Goal: Task Accomplishment & Management: Manage account settings

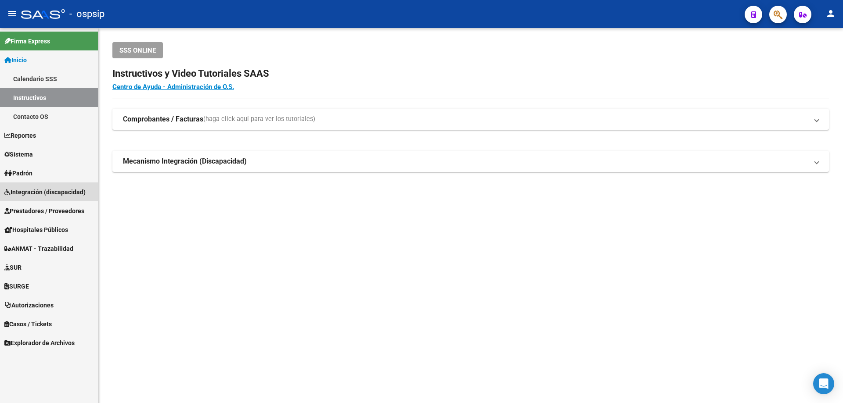
click at [32, 192] on span "Integración (discapacidad)" at bounding box center [44, 192] width 81 height 10
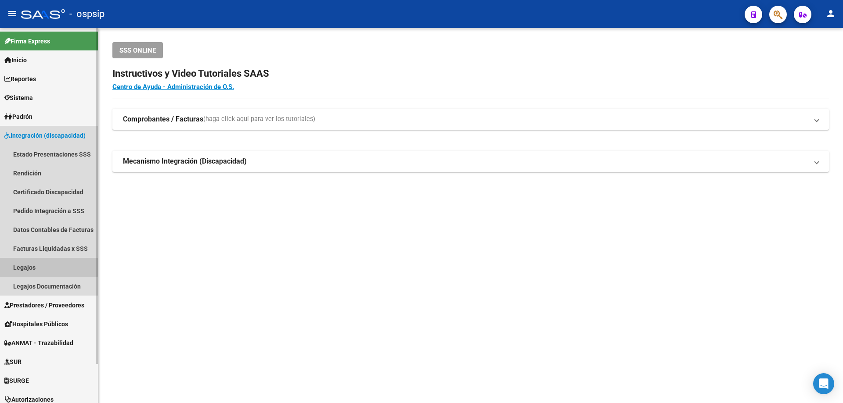
click at [25, 266] on link "Legajos" at bounding box center [49, 267] width 98 height 19
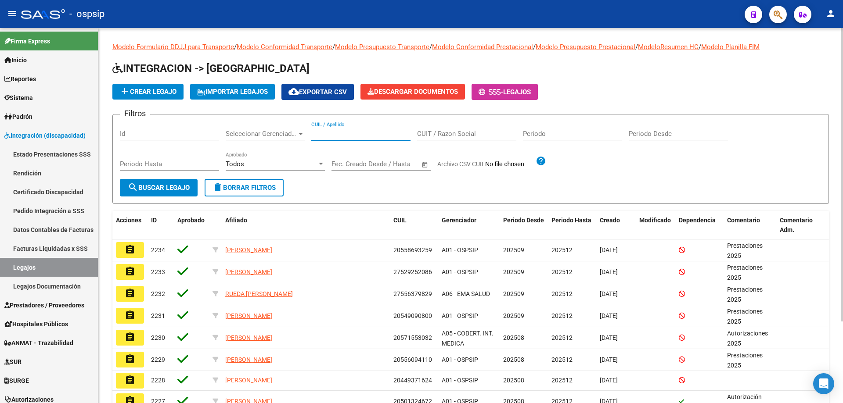
click at [333, 131] on input "CUIL / Apellido" at bounding box center [360, 134] width 99 height 8
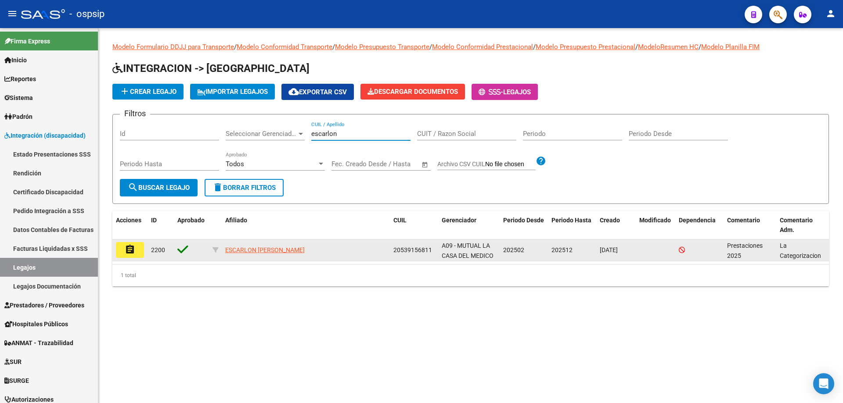
type input "escarlon"
click at [134, 247] on mat-icon "assignment" at bounding box center [130, 249] width 11 height 11
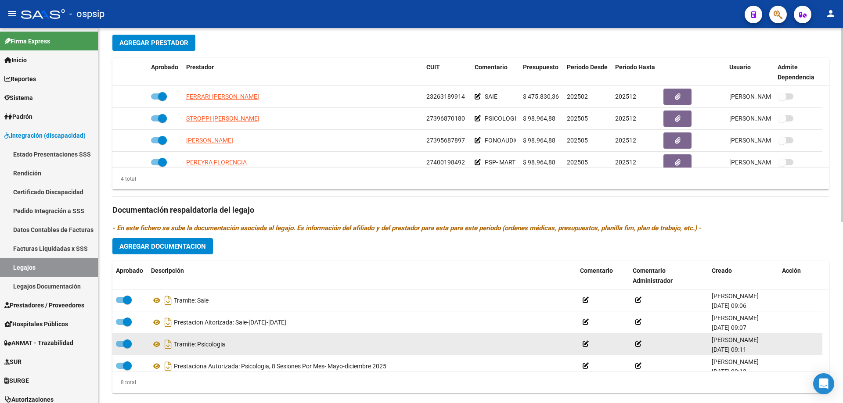
scroll to position [351, 0]
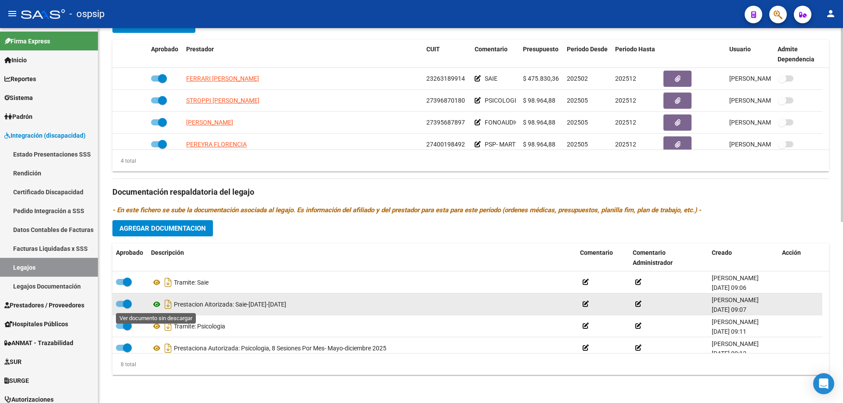
click at [155, 304] on icon at bounding box center [156, 304] width 11 height 11
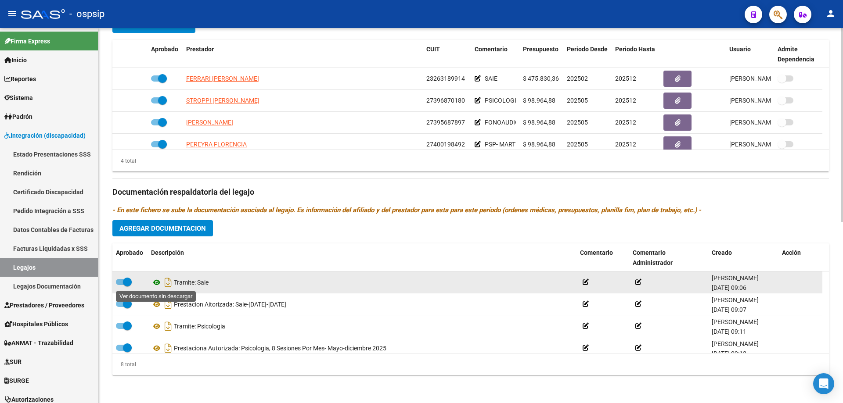
click at [158, 284] on icon at bounding box center [156, 282] width 11 height 11
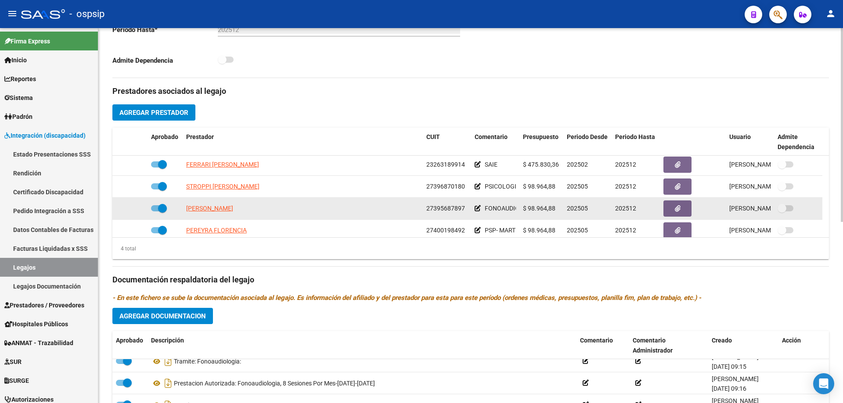
scroll to position [0, 0]
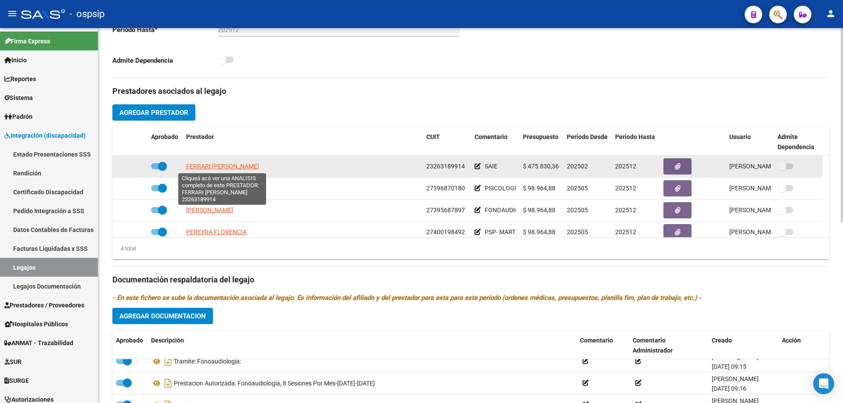
click at [240, 165] on span "FERRARI [PERSON_NAME]" at bounding box center [222, 166] width 73 height 7
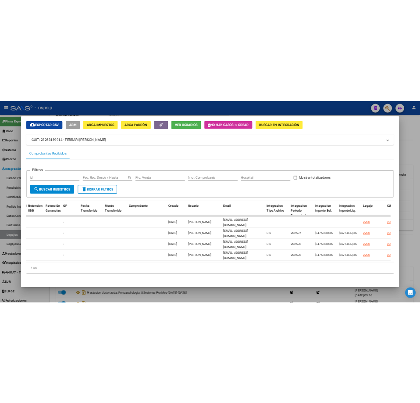
scroll to position [0, 736]
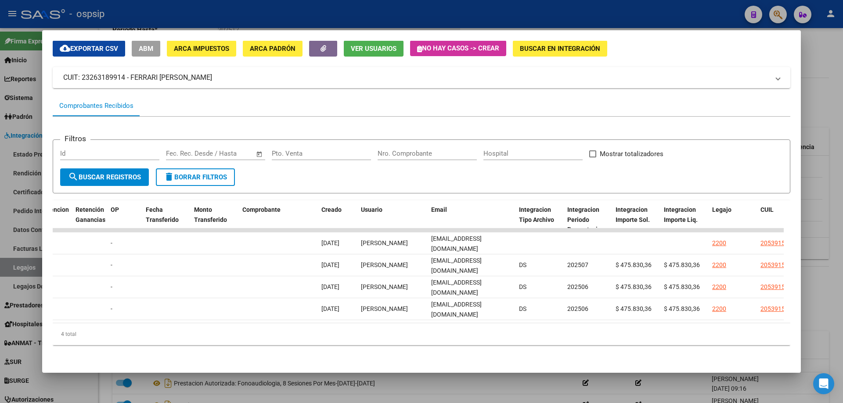
click at [831, 79] on div at bounding box center [421, 201] width 843 height 403
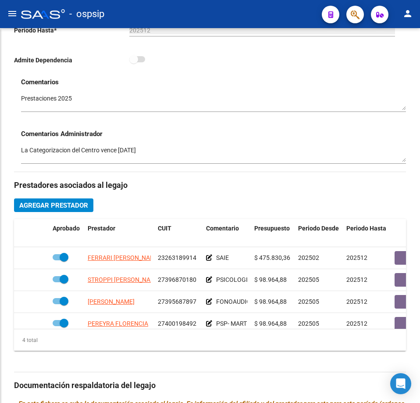
scroll to position [323, 0]
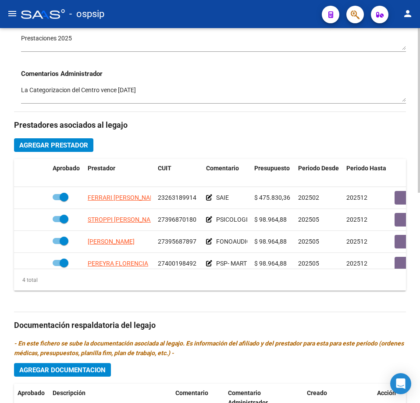
click at [229, 90] on textarea "La Categorizacion del Centro vence [DATE]" at bounding box center [213, 94] width 385 height 17
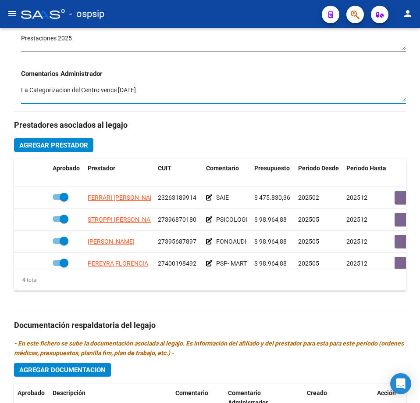
click at [14, 12] on mat-icon "menu" at bounding box center [12, 13] width 11 height 11
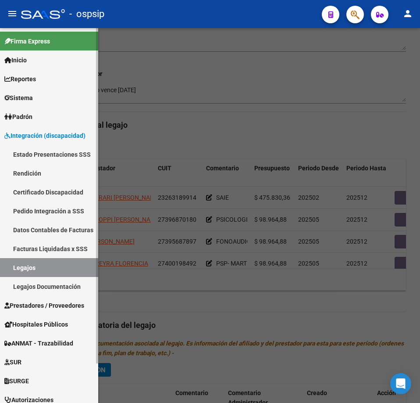
click at [35, 269] on link "Legajos" at bounding box center [49, 267] width 98 height 19
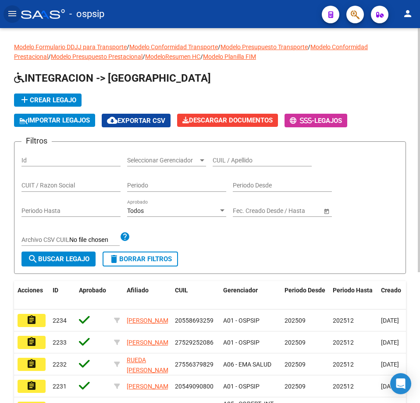
click at [224, 161] on input "CUIL / Apellido" at bounding box center [262, 160] width 99 height 7
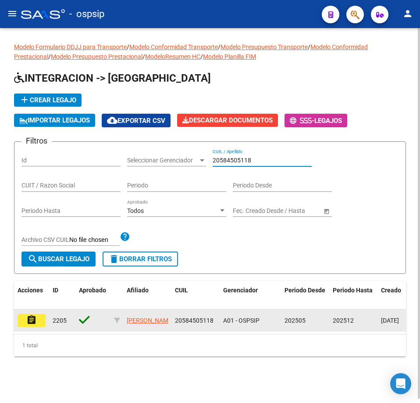
type input "20584505118"
click at [30, 325] on mat-icon "assignment" at bounding box center [31, 320] width 11 height 11
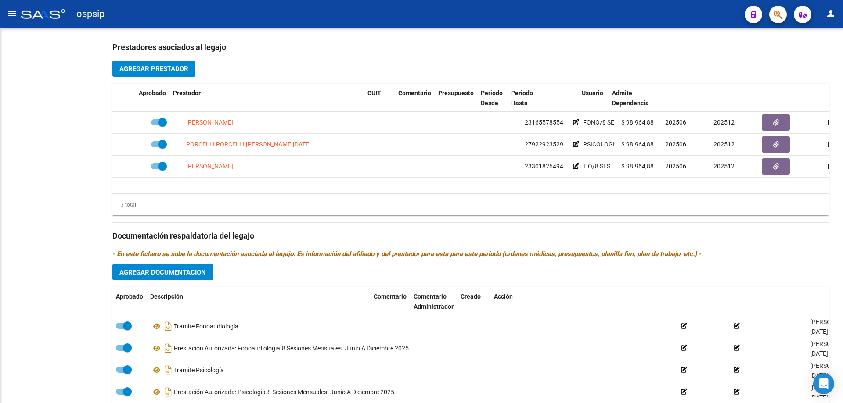
scroll to position [298, 0]
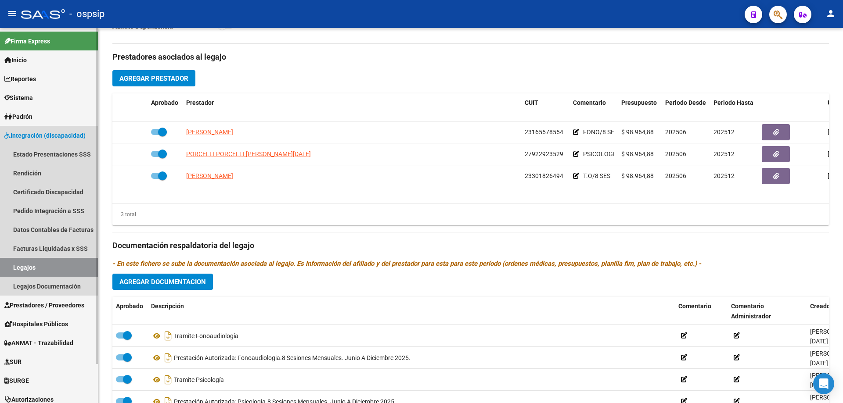
click at [37, 267] on link "Legajos" at bounding box center [49, 267] width 98 height 19
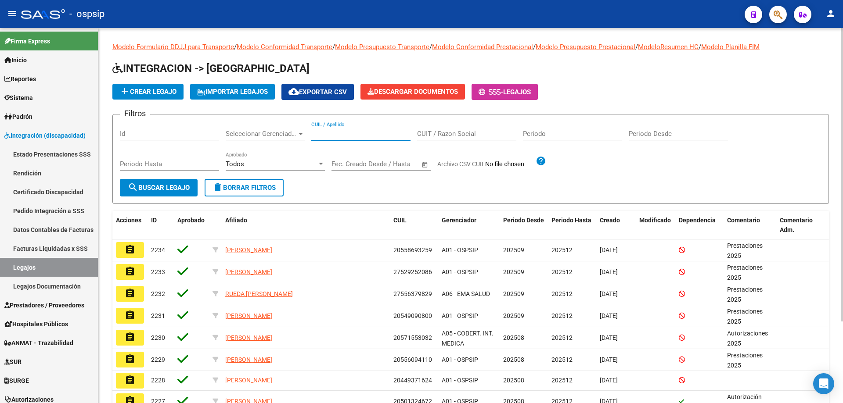
paste input "27936973316"
click at [166, 187] on span "search Buscar Legajo" at bounding box center [159, 188] width 62 height 8
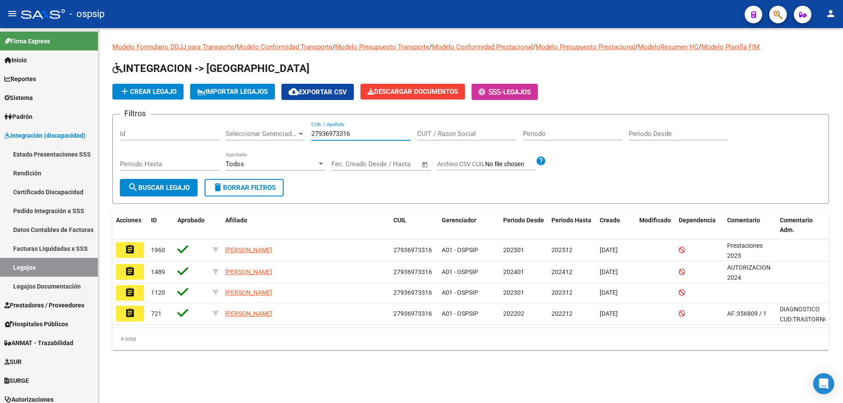
drag, startPoint x: 360, startPoint y: 136, endPoint x: 270, endPoint y: 126, distance: 90.5
click at [270, 126] on div "Filtros Id Seleccionar Gerenciador Seleccionar Gerenciador 27936973316 CUIL / A…" at bounding box center [470, 150] width 701 height 57
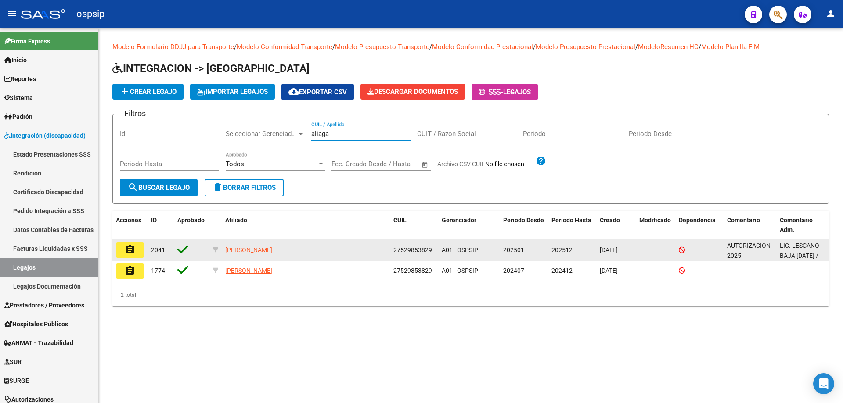
type input "aliaga"
click at [139, 251] on button "assignment" at bounding box center [130, 250] width 28 height 16
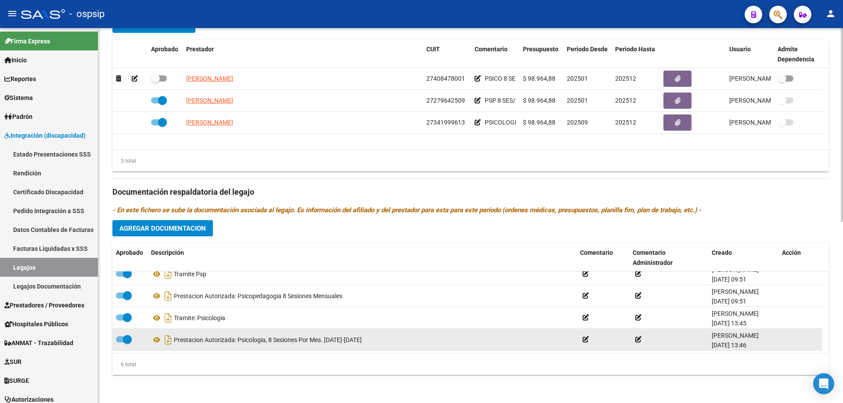
scroll to position [53, 0]
click at [157, 340] on icon at bounding box center [156, 339] width 11 height 11
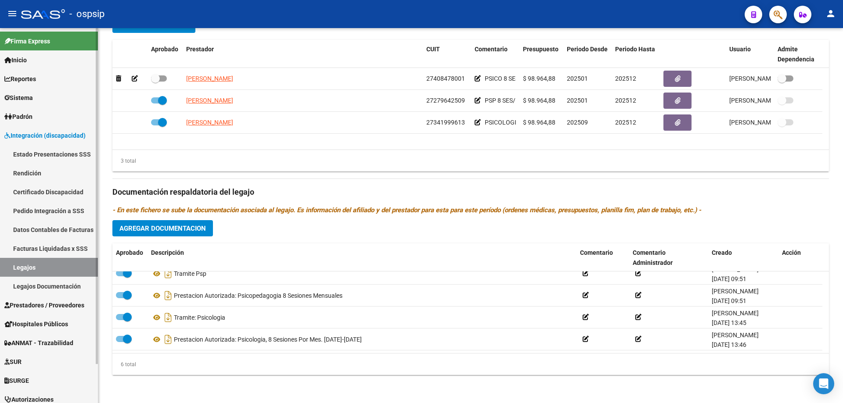
click at [30, 270] on link "Legajos" at bounding box center [49, 267] width 98 height 19
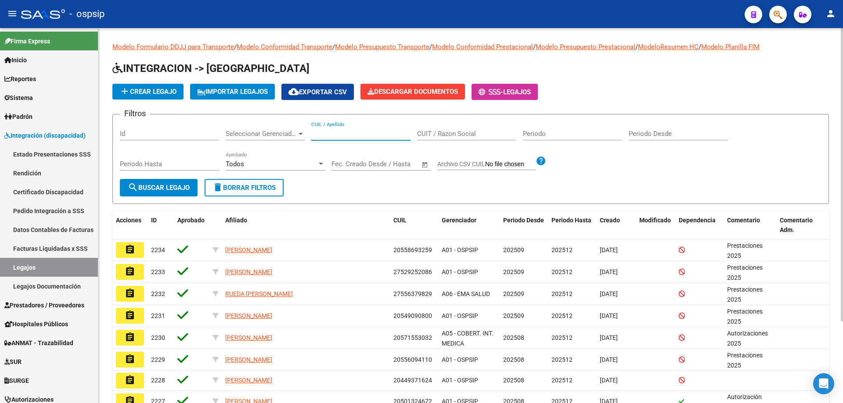
paste input "27936973316"
type input "27936973316"
click at [177, 188] on span "search Buscar Legajo" at bounding box center [159, 188] width 62 height 8
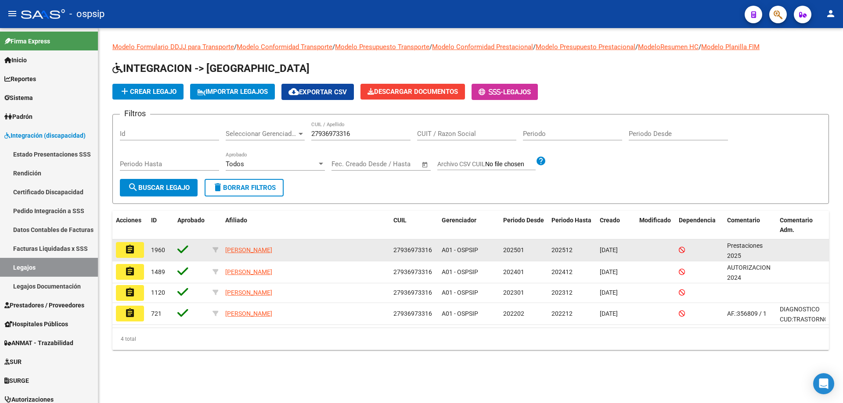
click at [134, 250] on mat-icon "assignment" at bounding box center [130, 249] width 11 height 11
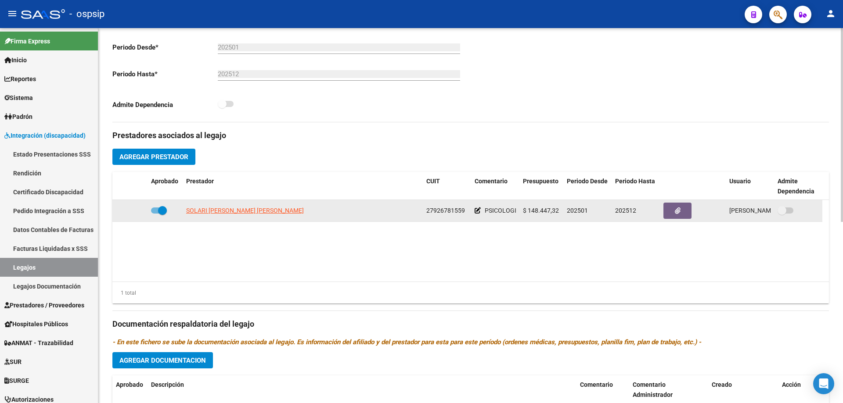
scroll to position [219, 0]
click at [265, 209] on span "SOLARI [PERSON_NAME] [PERSON_NAME]" at bounding box center [245, 210] width 118 height 7
type textarea "27926781559"
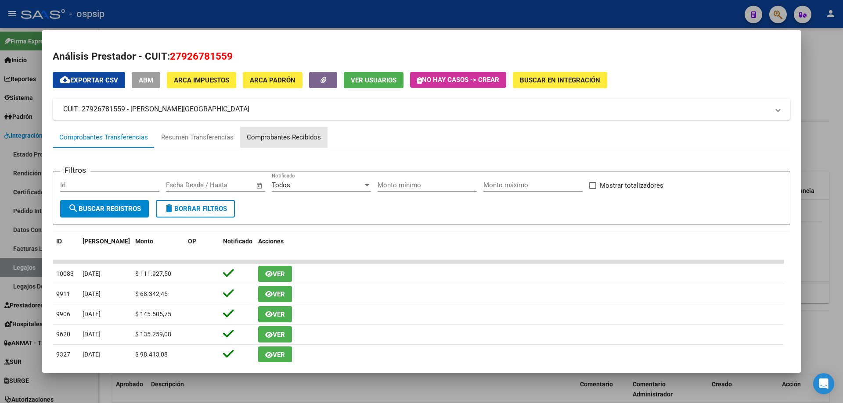
click at [301, 134] on div "Comprobantes Recibidos" at bounding box center [284, 138] width 74 height 10
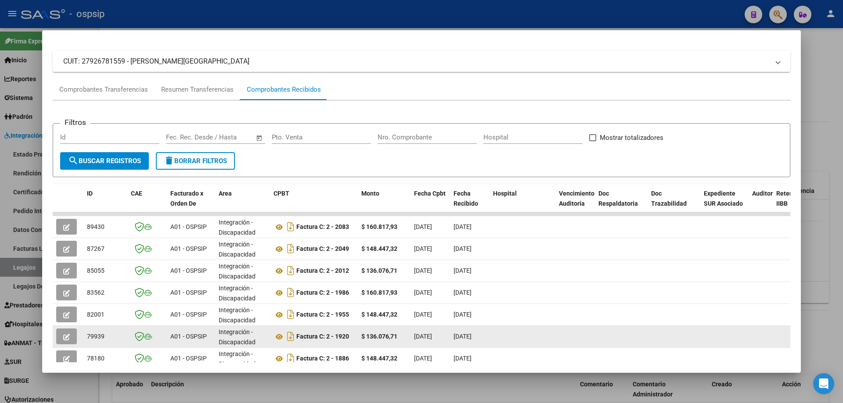
scroll to position [170, 0]
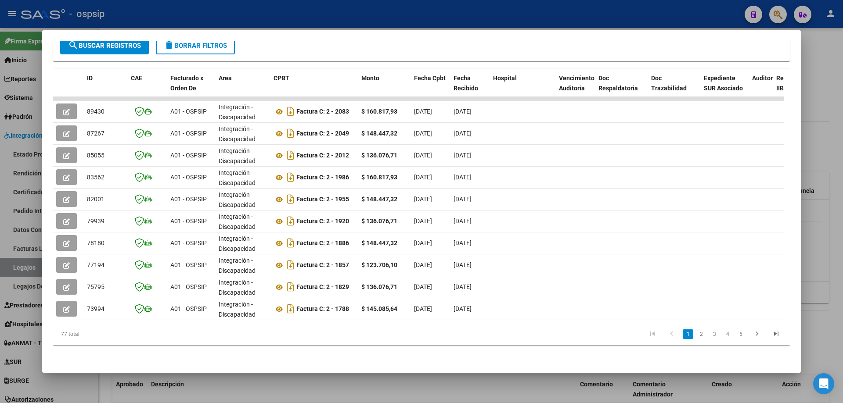
click at [326, 316] on datatable-body "89430 A01 - OSPSIP Integración - Discapacidad Factura C: 2 - 2083 $ 160.817,93 …" at bounding box center [418, 210] width 731 height 226
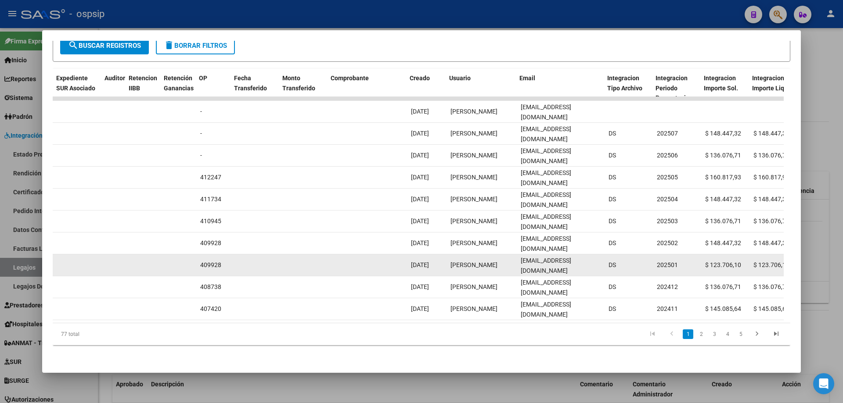
scroll to position [0, 647]
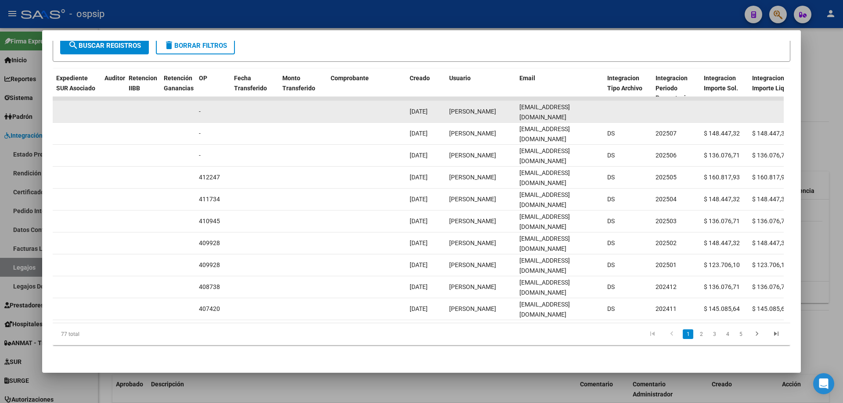
drag, startPoint x: 517, startPoint y: 105, endPoint x: 583, endPoint y: 109, distance: 65.5
click at [583, 109] on datatable-body-cell "[EMAIL_ADDRESS][DOMAIN_NAME]" at bounding box center [560, 112] width 88 height 22
copy span "[EMAIL_ADDRESS][DOMAIN_NAME]"
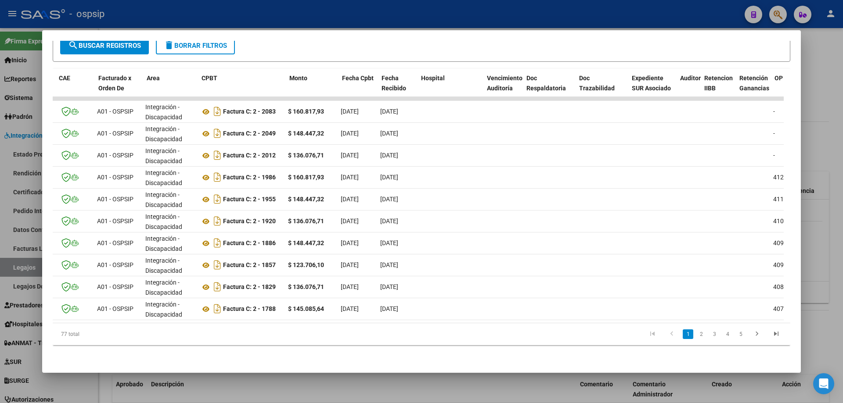
scroll to position [0, 37]
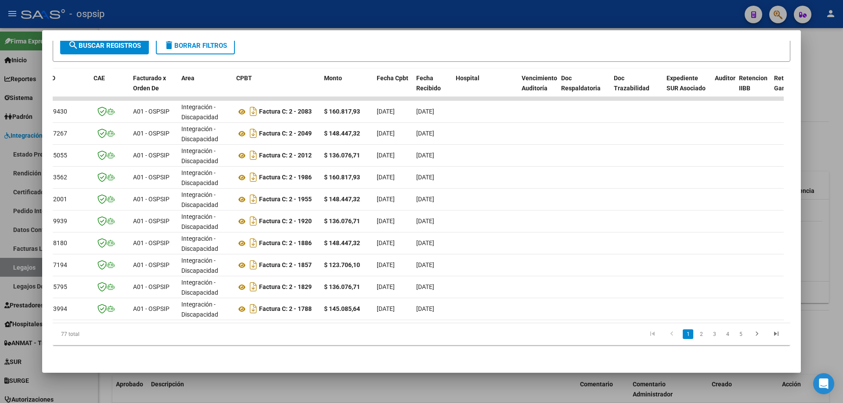
click at [829, 122] on div at bounding box center [421, 201] width 843 height 403
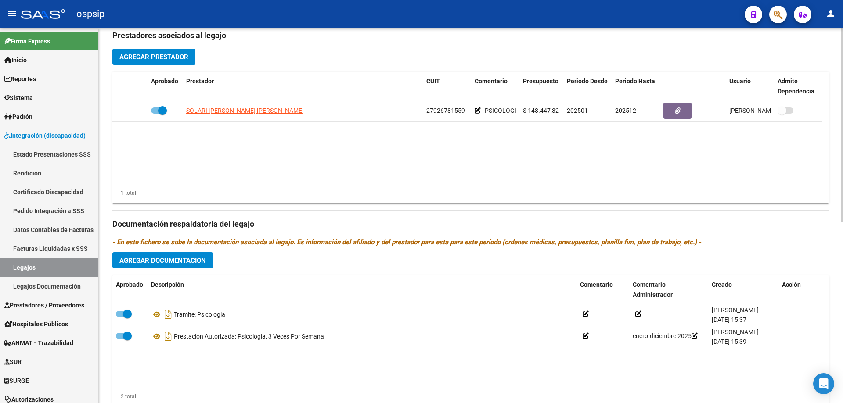
scroll to position [351, 0]
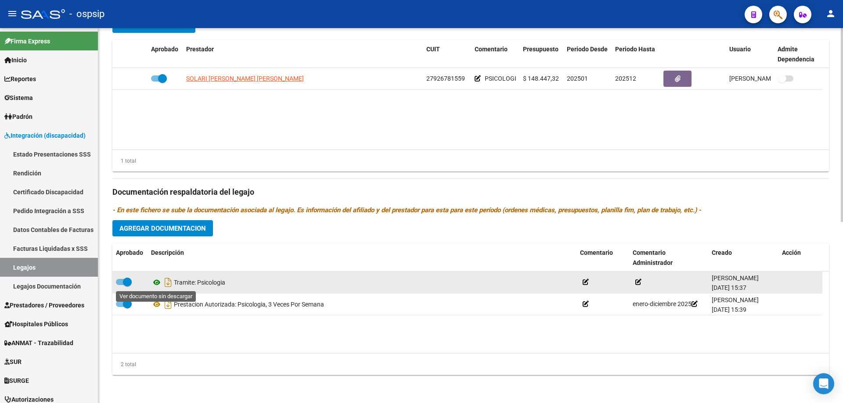
click at [155, 284] on icon at bounding box center [156, 282] width 11 height 11
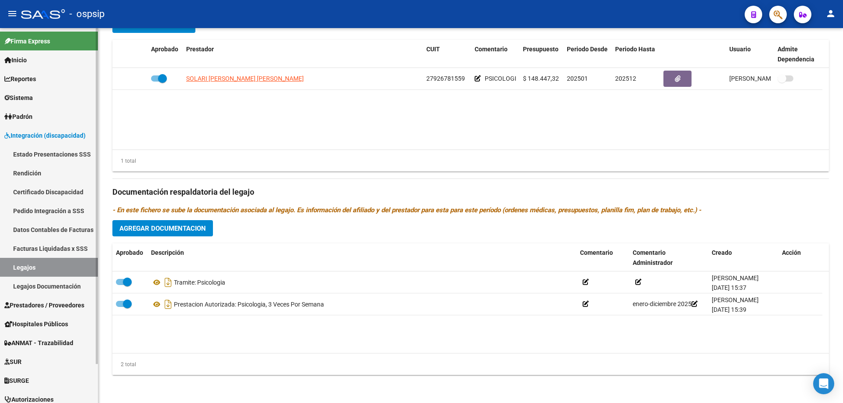
click at [51, 262] on link "Legajos" at bounding box center [49, 267] width 98 height 19
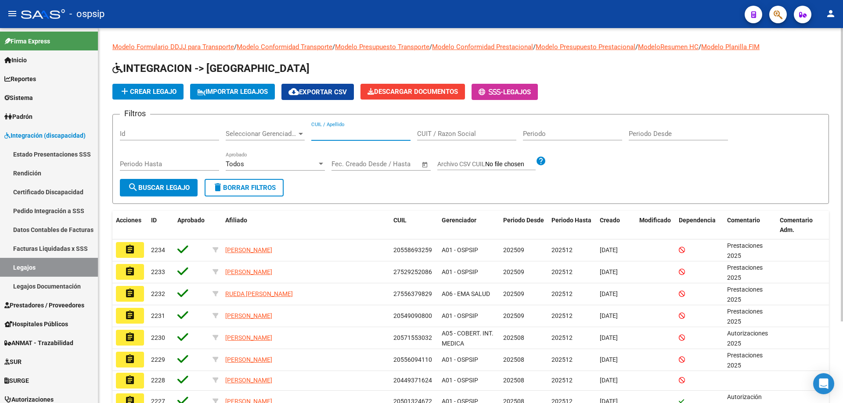
paste input "27570117187"
type input "27570117187"
click at [163, 184] on span "search Buscar Legajo" at bounding box center [159, 188] width 62 height 8
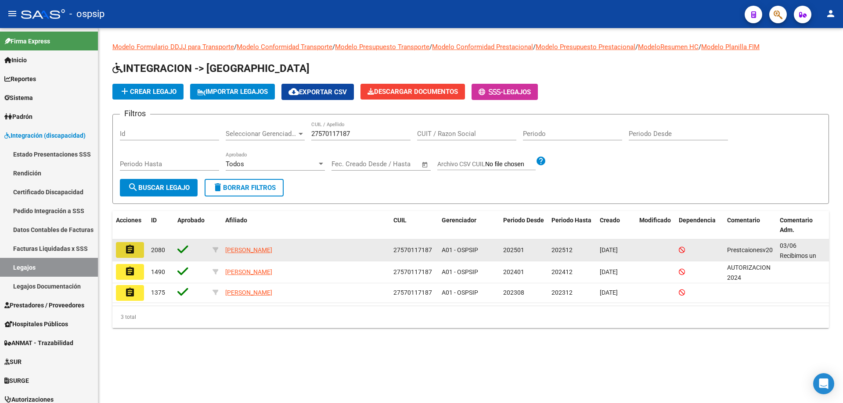
click at [133, 254] on mat-icon "assignment" at bounding box center [130, 249] width 11 height 11
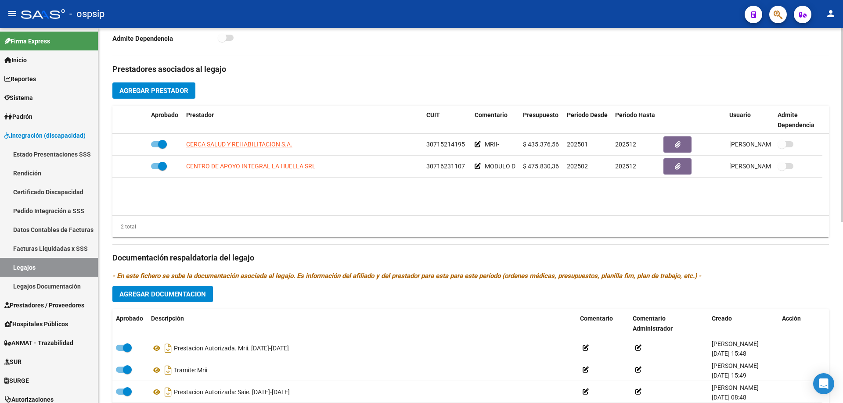
scroll to position [351, 0]
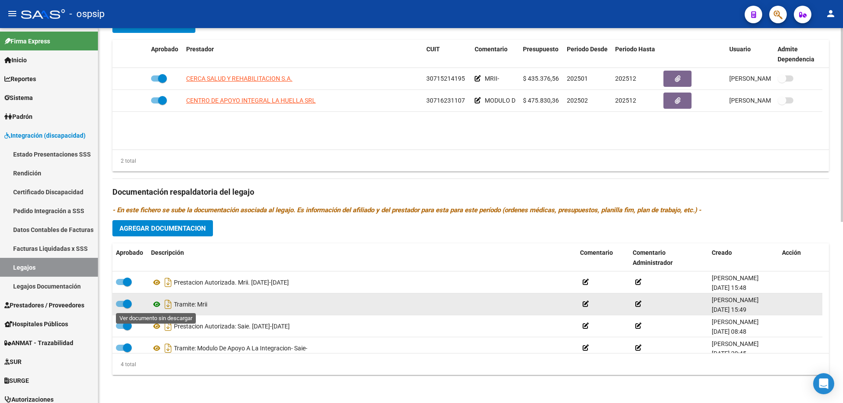
click at [157, 305] on icon at bounding box center [156, 304] width 11 height 11
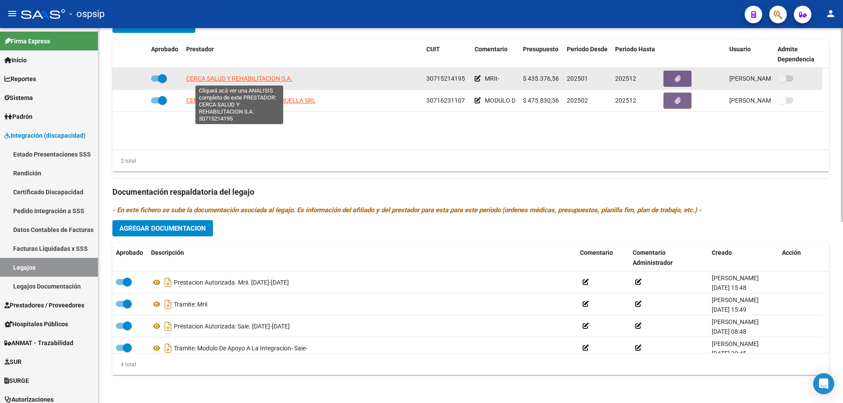
click at [287, 75] on span "CERCA SALUD Y REHABILITACION S.A." at bounding box center [239, 78] width 106 height 7
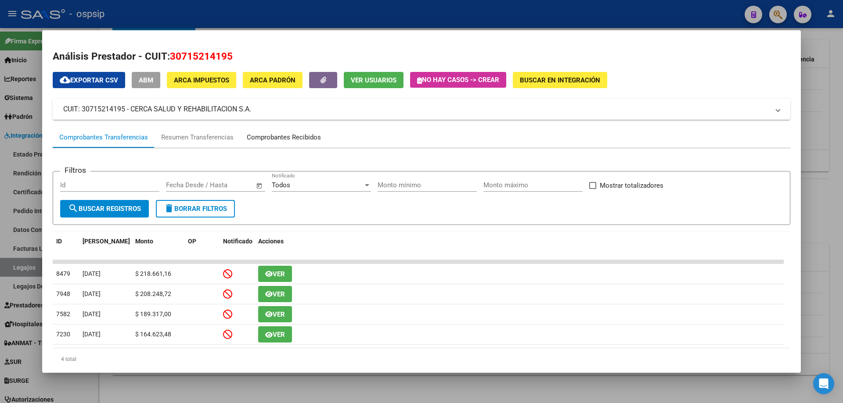
click at [290, 138] on div "Comprobantes Recibidos" at bounding box center [284, 138] width 74 height 10
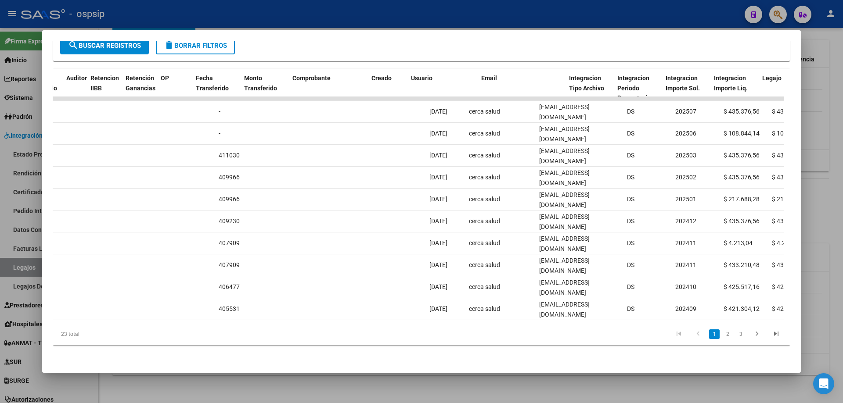
scroll to position [0, 782]
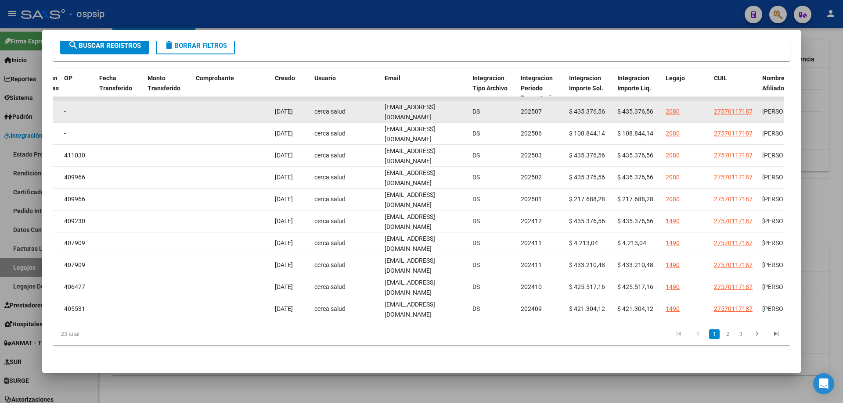
drag, startPoint x: 447, startPoint y: 105, endPoint x: 377, endPoint y: 106, distance: 70.7
click at [377, 106] on div "87484 Integración - Discapacidad Factura B: 2 - 3179 $ 435.376,56 [DATE] [DATE]…" at bounding box center [219, 112] width 1896 height 22
copy div "[EMAIL_ADDRESS][DOMAIN_NAME]"
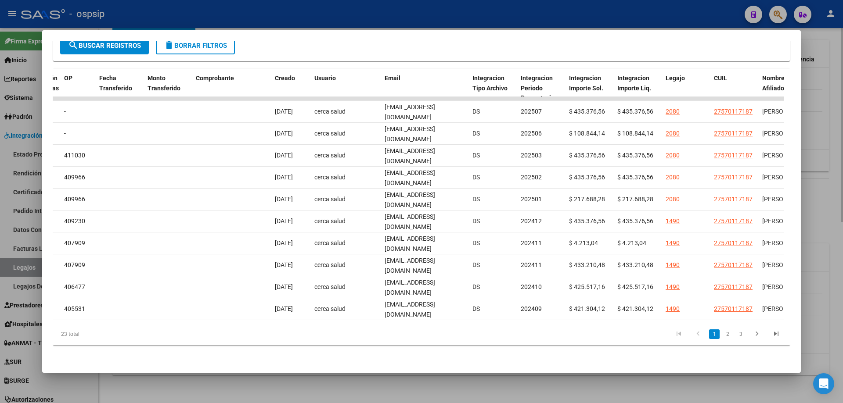
drag, startPoint x: 832, startPoint y: 222, endPoint x: 827, endPoint y: 223, distance: 5.1
click at [830, 223] on div at bounding box center [421, 201] width 843 height 403
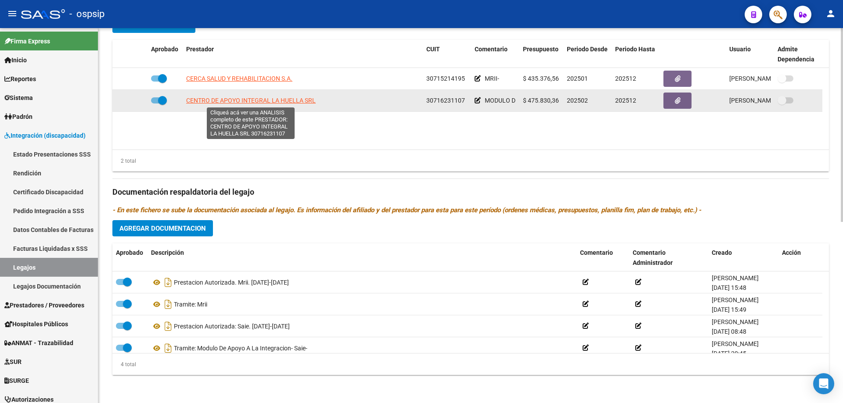
click at [265, 100] on span "CENTRO DE APOYO INTEGRAL LA HUELLA SRL" at bounding box center [250, 100] width 129 height 7
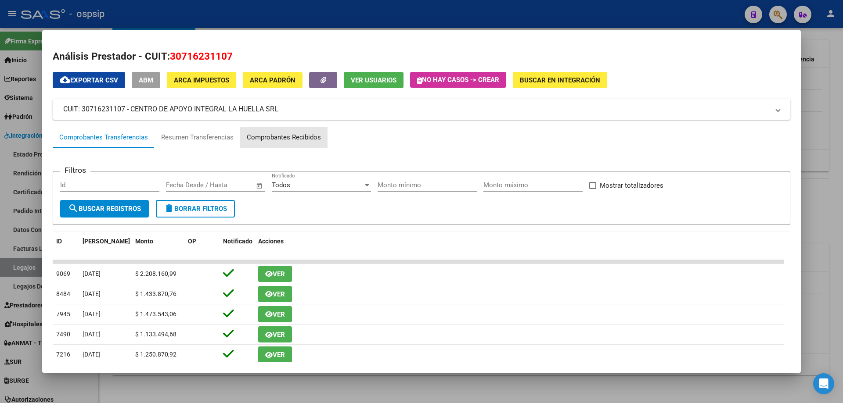
click at [299, 138] on div "Comprobantes Recibidos" at bounding box center [284, 138] width 74 height 10
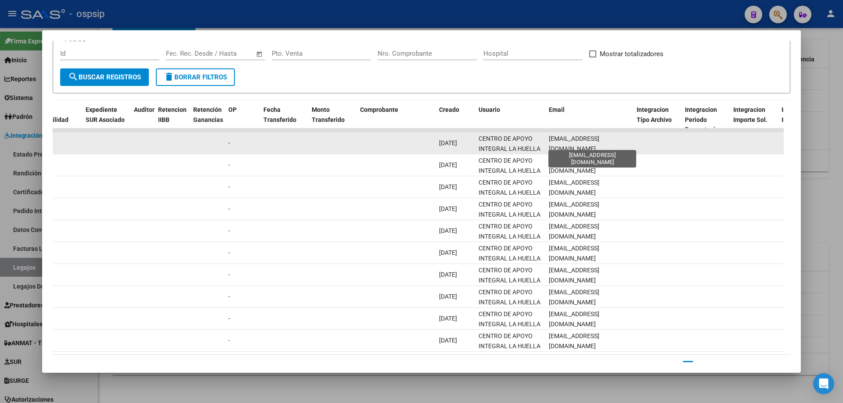
scroll to position [0, 0]
drag, startPoint x: 630, startPoint y: 143, endPoint x: 546, endPoint y: 142, distance: 84.3
click at [546, 142] on datatable-body-cell "[EMAIL_ADDRESS][DOMAIN_NAME]" at bounding box center [589, 144] width 88 height 22
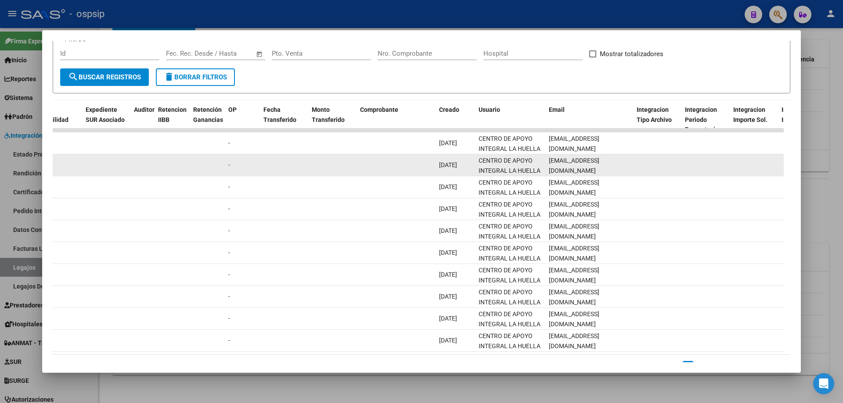
click at [656, 159] on datatable-body-cell at bounding box center [657, 165] width 48 height 22
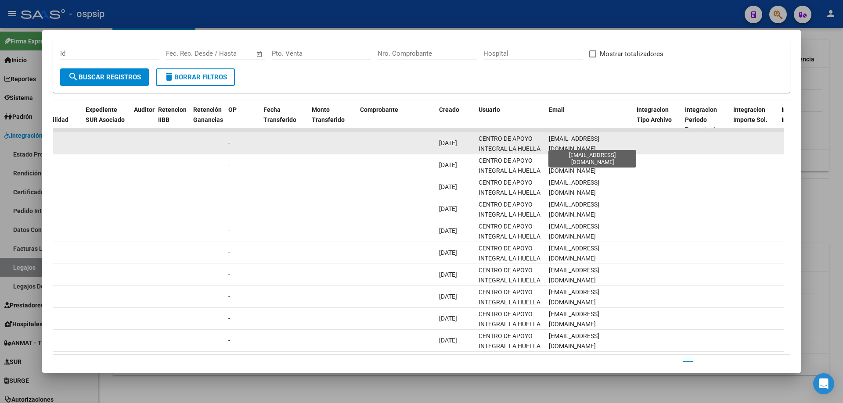
scroll to position [0, 2]
drag, startPoint x: 549, startPoint y: 142, endPoint x: 649, endPoint y: 140, distance: 100.5
click at [649, 140] on div "89330 A01 - OSPSIP Integración - Discapacidad Factura B: 10 - 55320 $ 475.830,3…" at bounding box center [383, 144] width 1896 height 22
copy div "[EMAIL_ADDRESS][DOMAIN_NAME]"
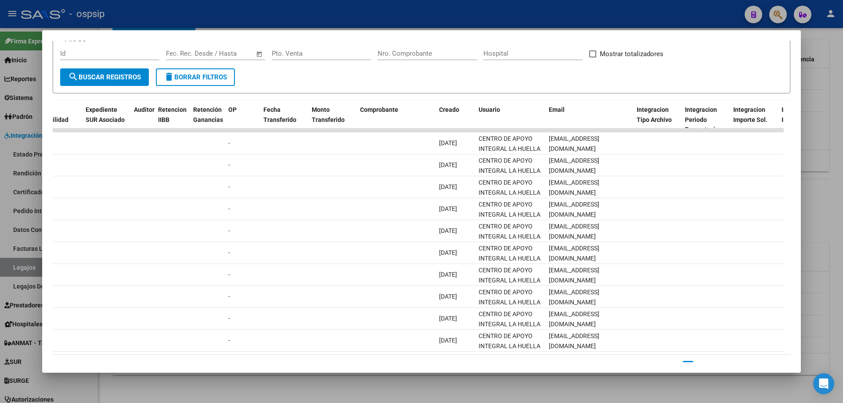
click at [822, 219] on div at bounding box center [421, 201] width 843 height 403
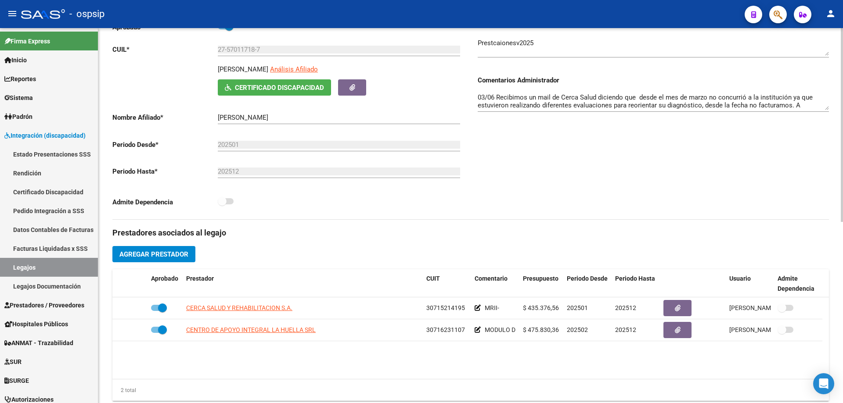
scroll to position [44, 0]
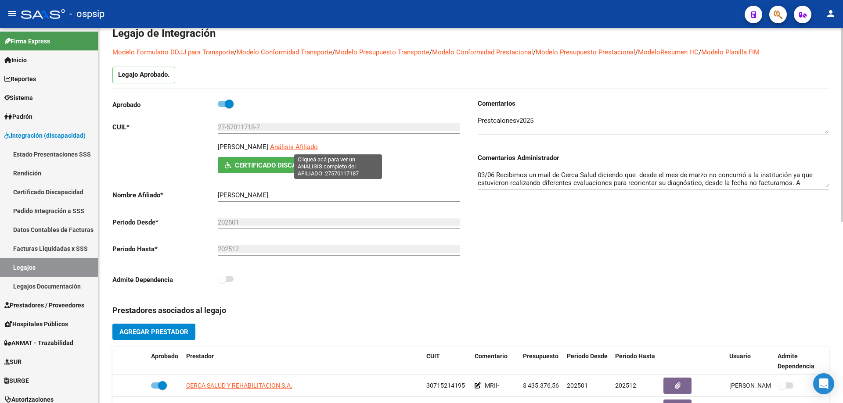
click at [318, 147] on span "Análisis Afiliado" at bounding box center [294, 147] width 48 height 8
type textarea "27570117187"
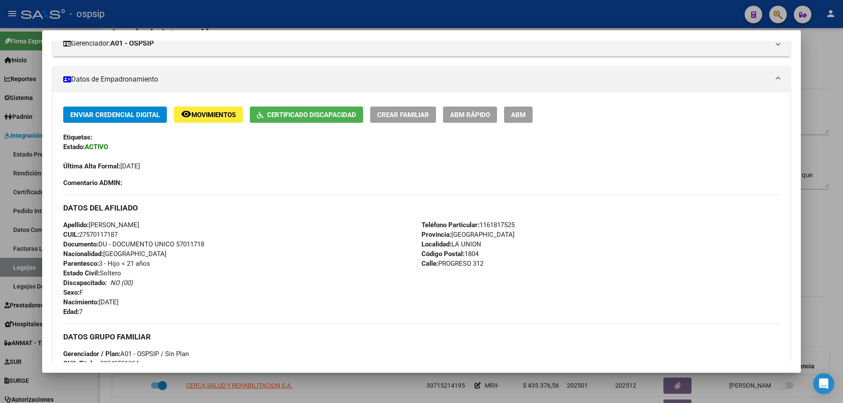
scroll to position [0, 0]
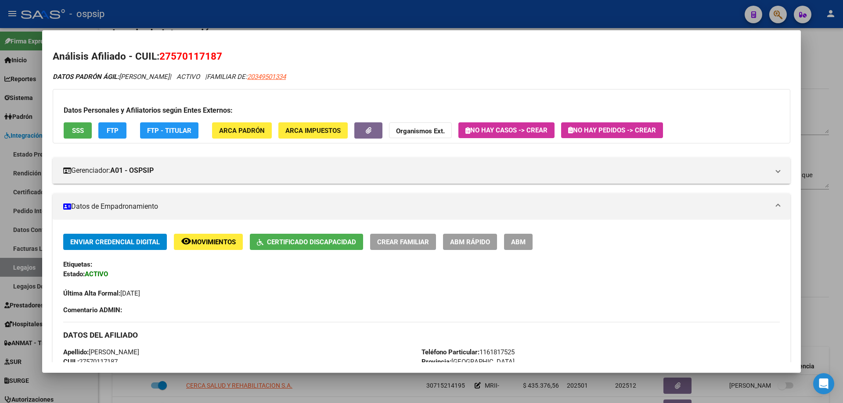
click at [90, 133] on button "SSS" at bounding box center [78, 130] width 28 height 16
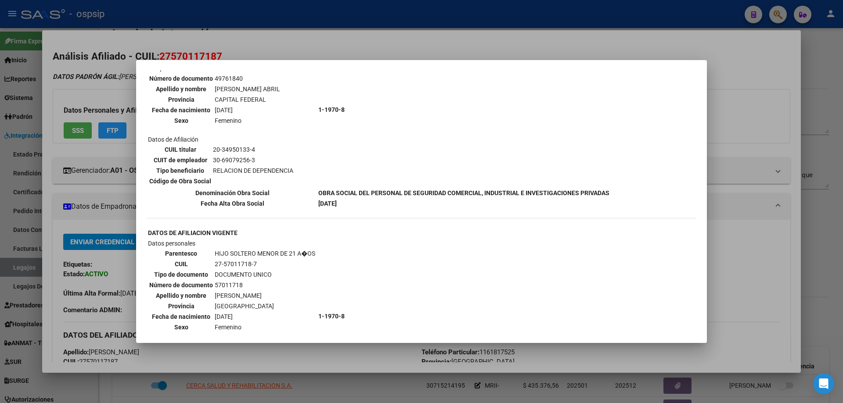
scroll to position [452, 0]
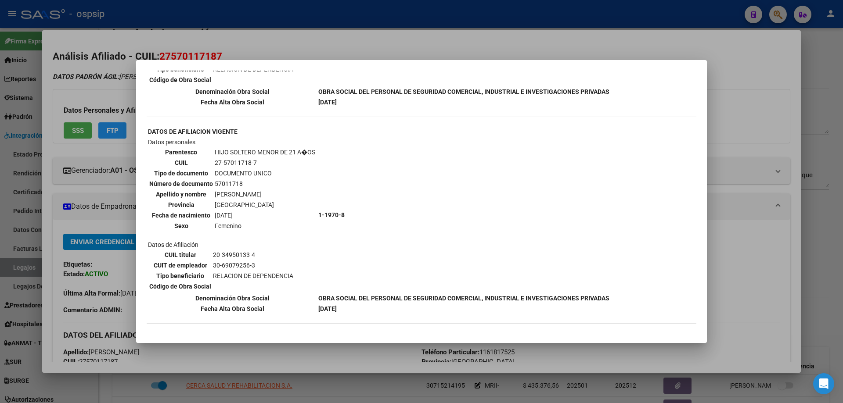
click at [765, 252] on div at bounding box center [421, 201] width 843 height 403
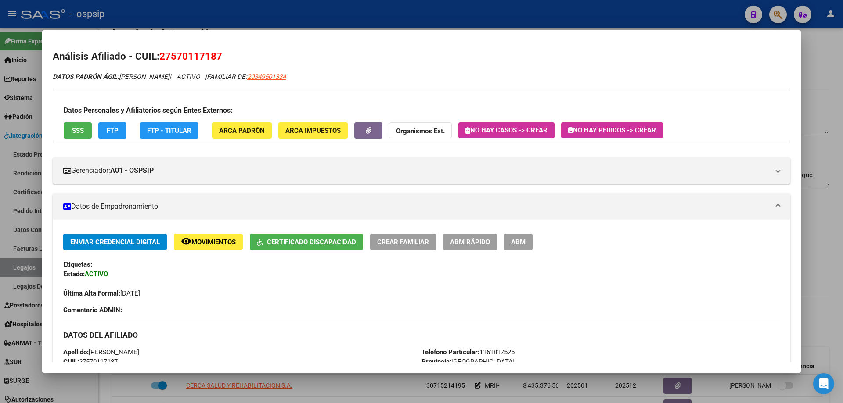
click at [810, 237] on div at bounding box center [421, 201] width 843 height 403
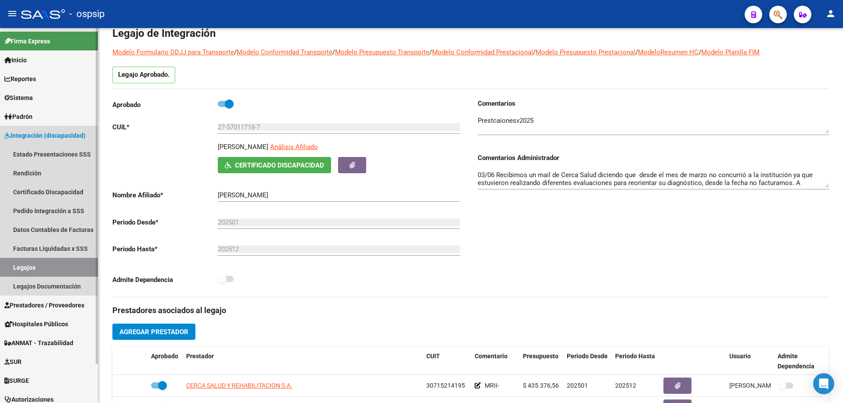
click at [49, 269] on link "Legajos" at bounding box center [49, 267] width 98 height 19
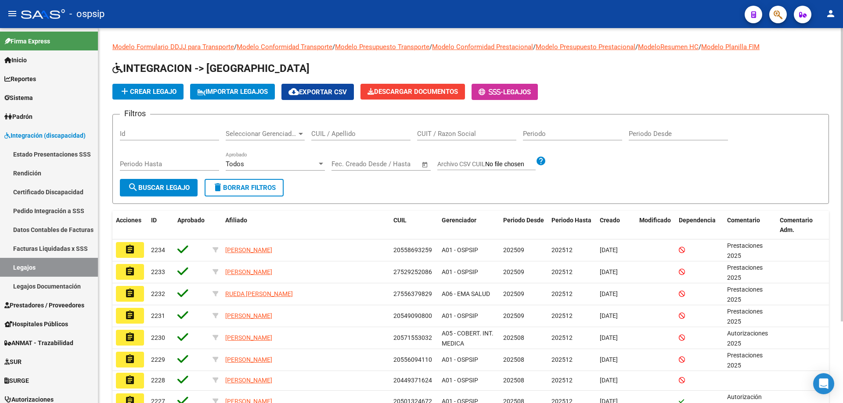
drag, startPoint x: 355, startPoint y: 124, endPoint x: 351, endPoint y: 133, distance: 9.0
paste input "20537593939"
type input "20537593939"
click at [185, 194] on button "search Buscar Legajo" at bounding box center [159, 188] width 78 height 18
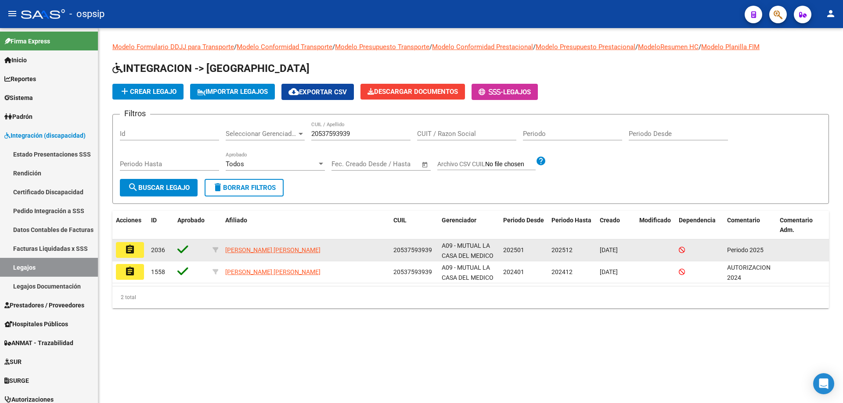
click at [136, 251] on button "assignment" at bounding box center [130, 250] width 28 height 16
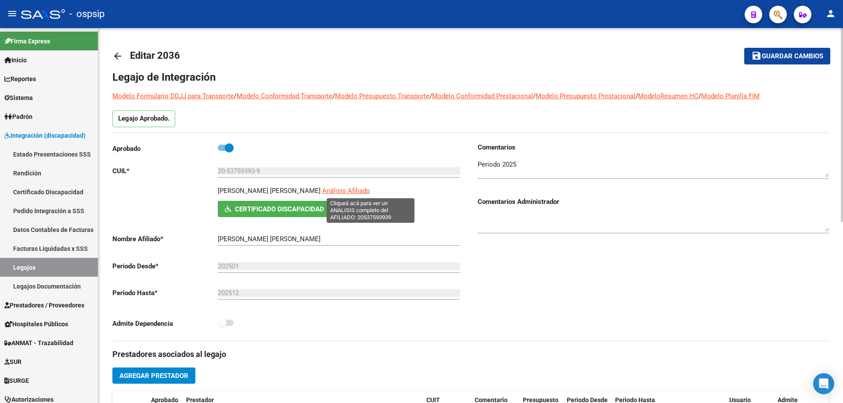
click at [370, 187] on span "Análisis Afiliado" at bounding box center [346, 191] width 48 height 8
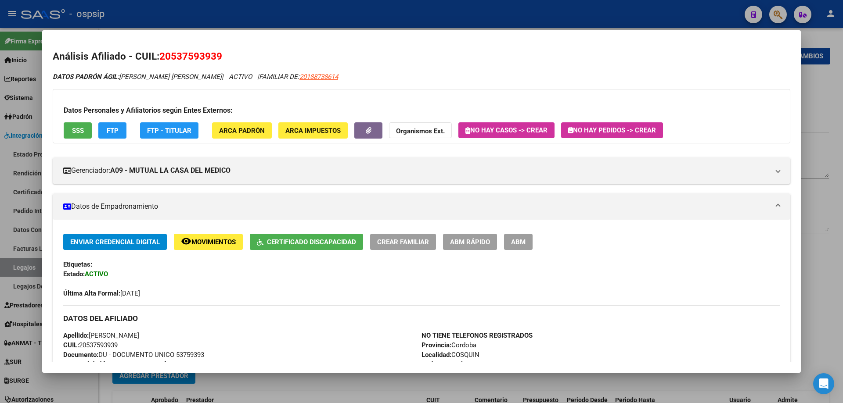
click at [77, 131] on span "SSS" at bounding box center [78, 131] width 12 height 8
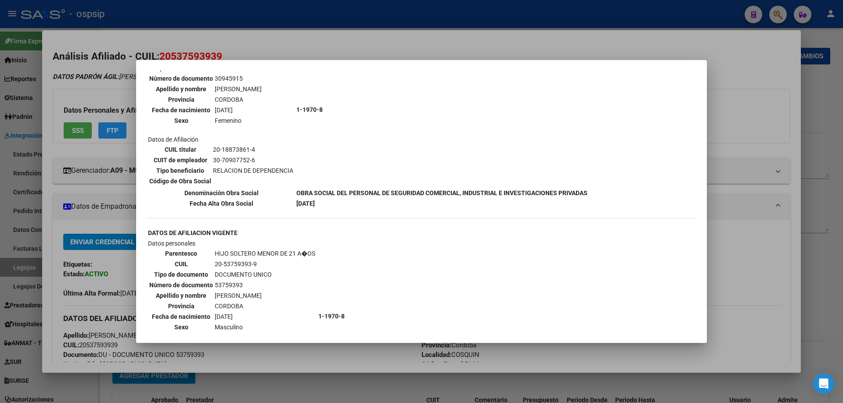
scroll to position [527, 0]
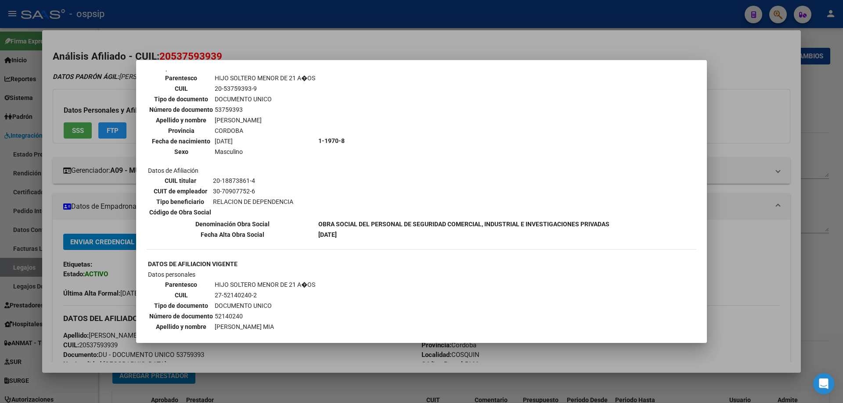
drag, startPoint x: 739, startPoint y: 258, endPoint x: 815, endPoint y: 247, distance: 77.1
click at [762, 254] on div at bounding box center [421, 201] width 843 height 403
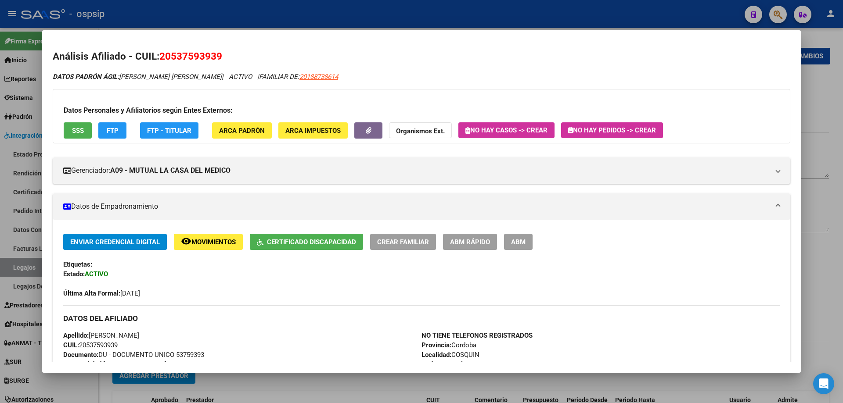
click at [820, 252] on div at bounding box center [421, 201] width 843 height 403
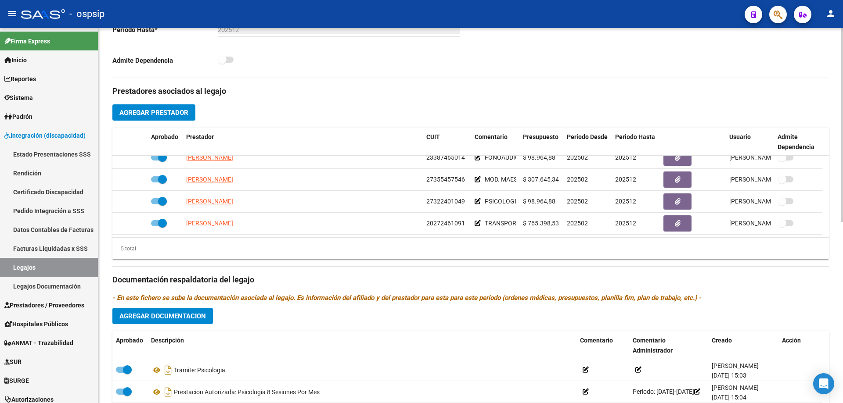
scroll to position [0, 0]
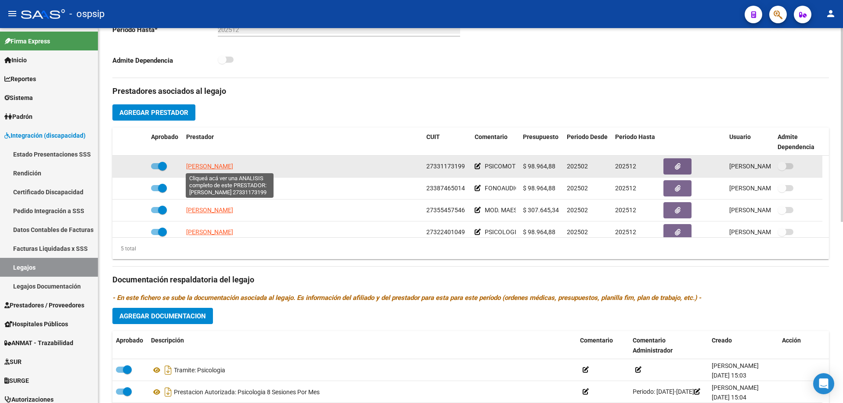
click at [233, 166] on span "[PERSON_NAME]" at bounding box center [209, 166] width 47 height 7
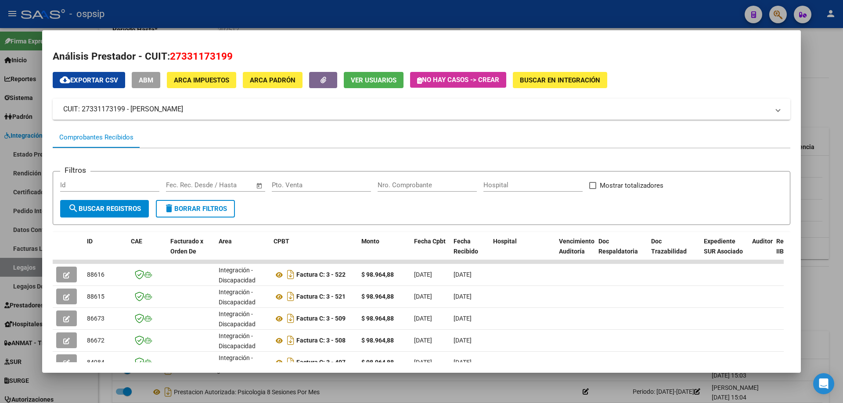
click at [836, 292] on div at bounding box center [421, 201] width 843 height 403
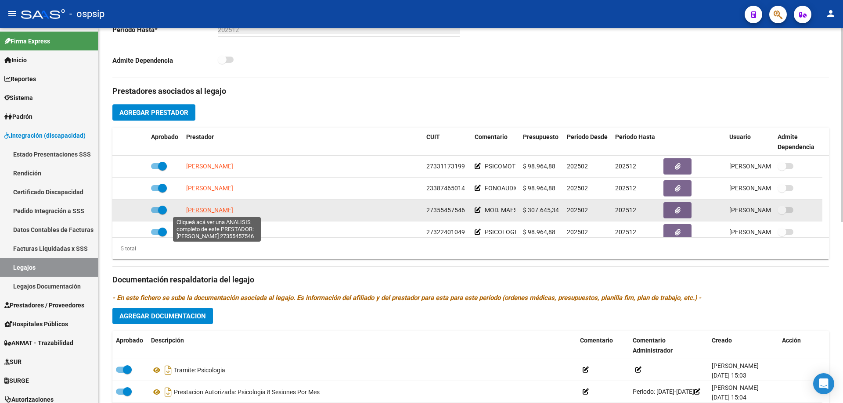
click at [233, 210] on span "[PERSON_NAME]" at bounding box center [209, 210] width 47 height 7
type textarea "27355457546"
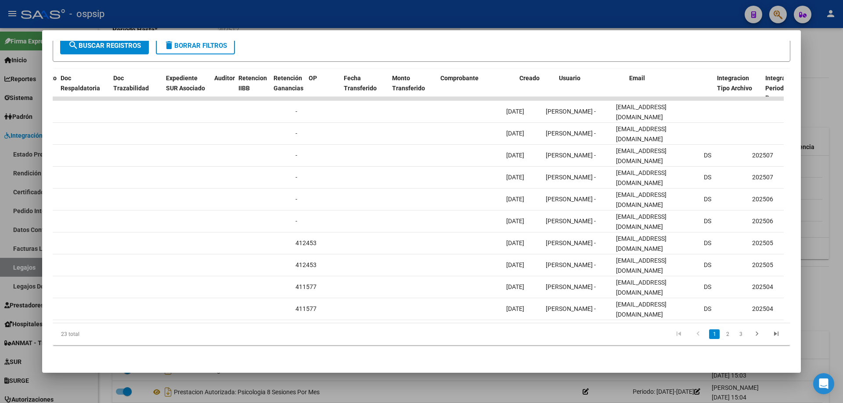
scroll to position [0, 564]
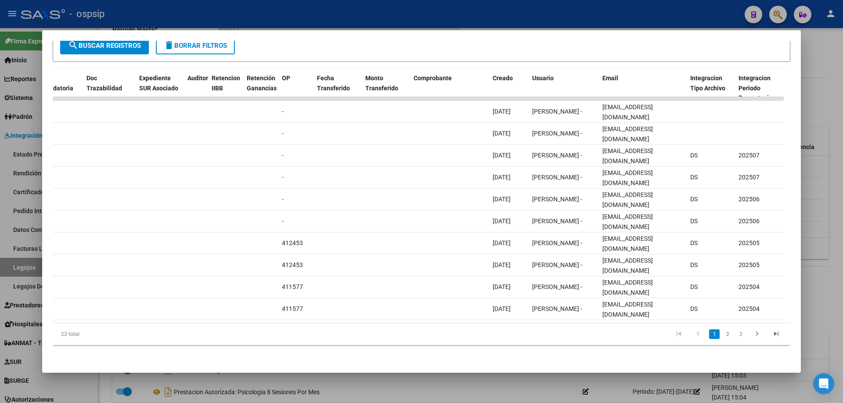
click at [808, 288] on div at bounding box center [421, 201] width 843 height 403
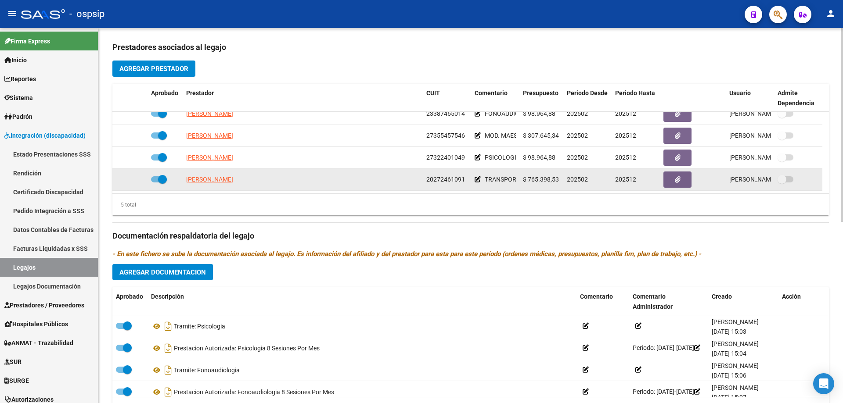
scroll to position [351, 0]
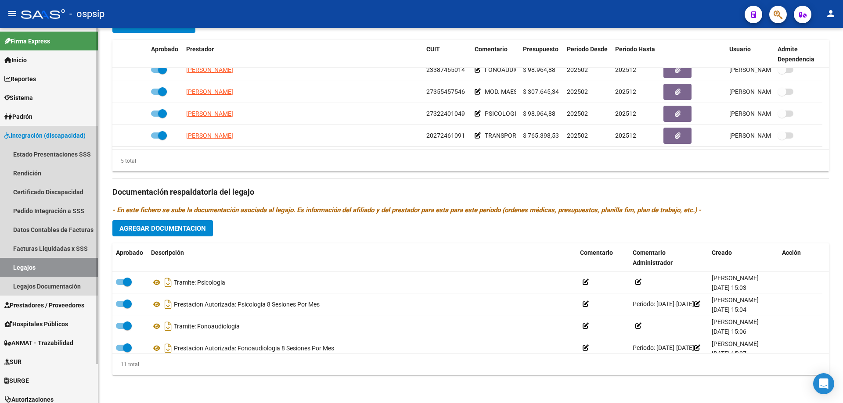
click at [19, 265] on link "Legajos" at bounding box center [49, 267] width 98 height 19
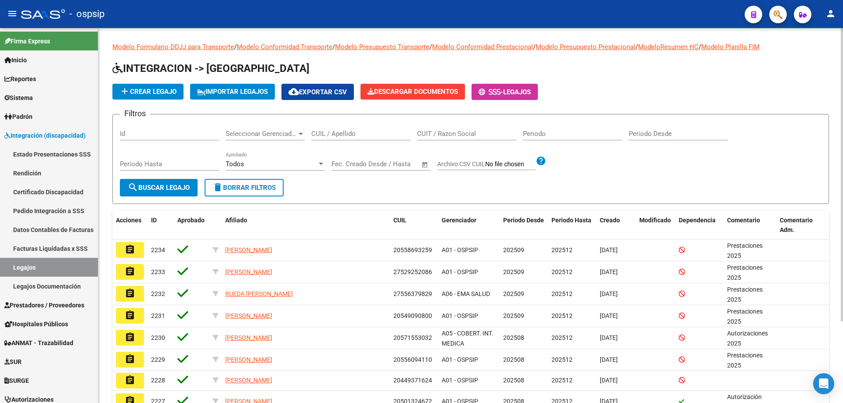
drag, startPoint x: 339, startPoint y: 129, endPoint x: 317, endPoint y: 133, distance: 21.9
click at [317, 134] on input "CUIL / Apellido" at bounding box center [360, 134] width 99 height 8
paste input "20537593939"
type input "20537593939"
click at [185, 187] on span "search Buscar Legajo" at bounding box center [159, 188] width 62 height 8
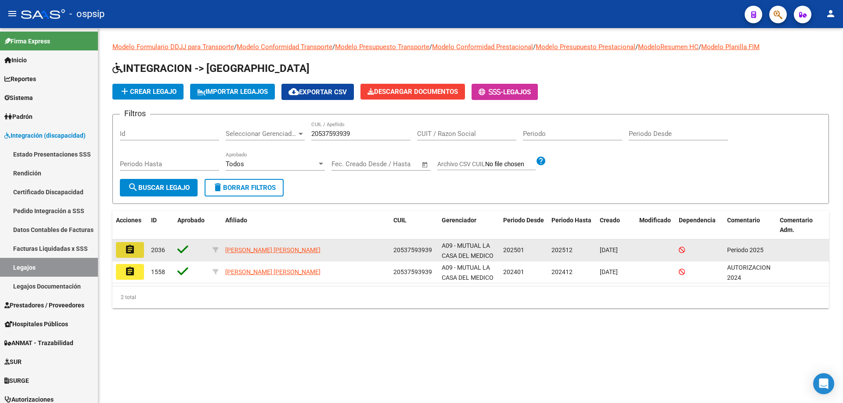
click at [136, 254] on button "assignment" at bounding box center [130, 250] width 28 height 16
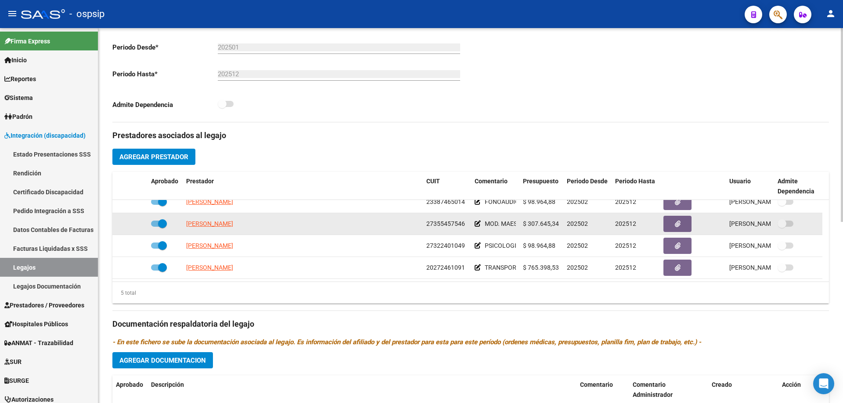
scroll to position [219, 0]
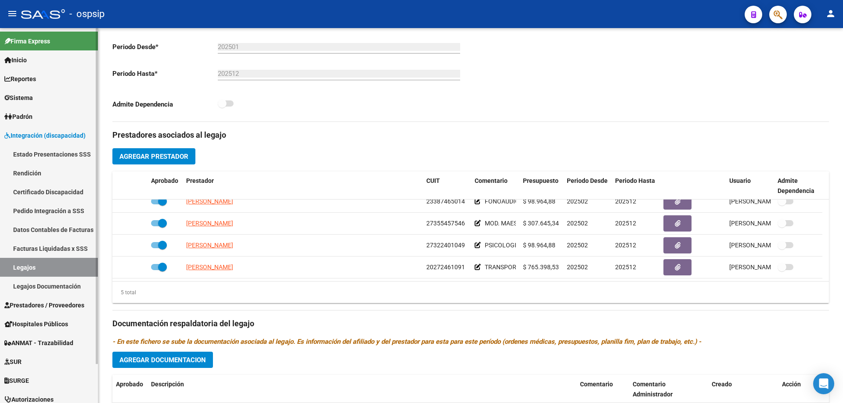
click at [44, 271] on link "Legajos" at bounding box center [49, 267] width 98 height 19
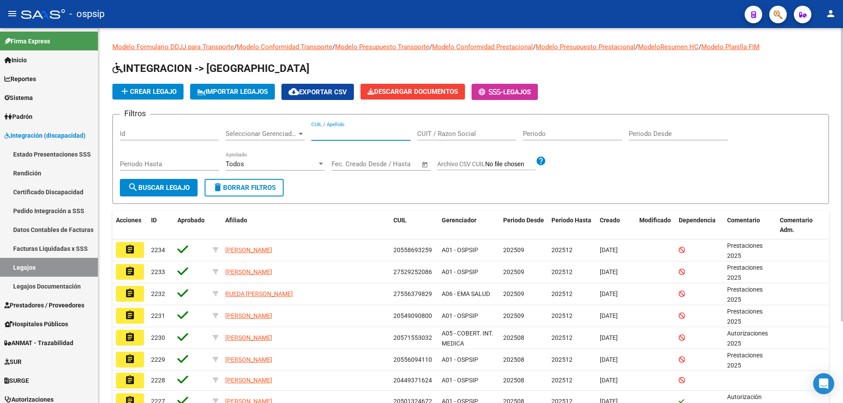
paste input "20585132668"
type input "20585132668"
click at [175, 187] on span "search Buscar Legajo" at bounding box center [159, 188] width 62 height 8
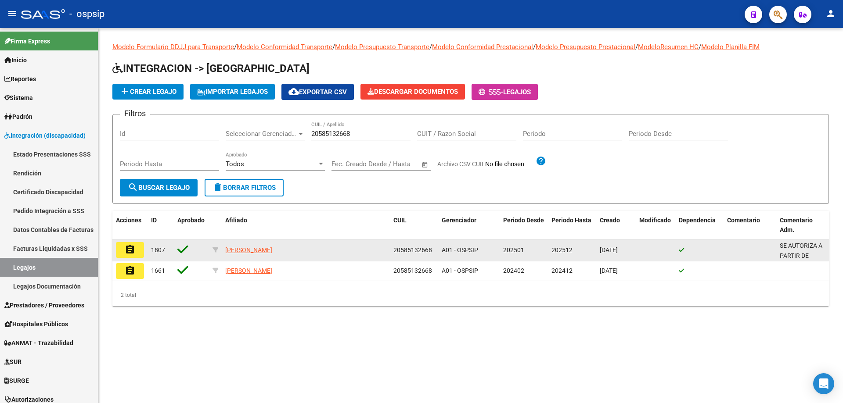
click at [130, 250] on mat-icon "assignment" at bounding box center [130, 249] width 11 height 11
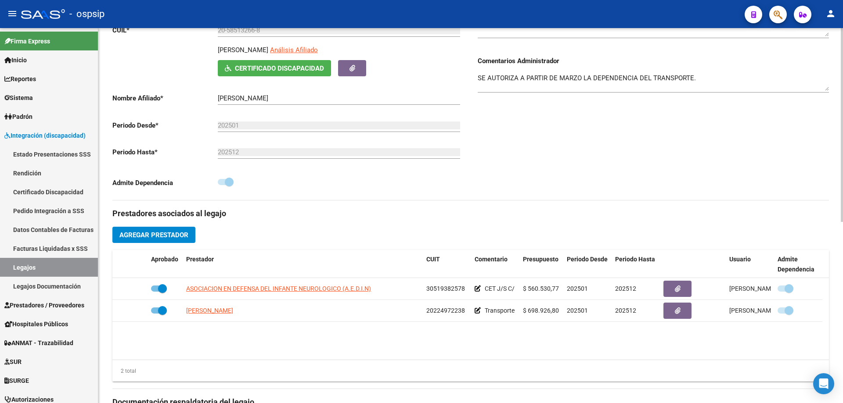
scroll to position [219, 0]
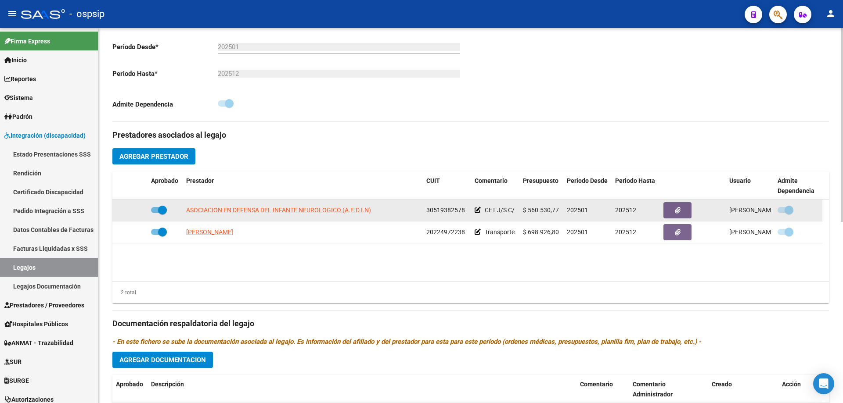
click at [286, 214] on app-link-go-to "ASOCIACION EN DEFENSA DEL INFANTE NEUROLOGICO (A.E.D.I.N)" at bounding box center [278, 210] width 185 height 10
click at [289, 211] on span "ASOCIACION EN DEFENSA DEL INFANTE NEUROLOGICO (A.E.D.I.N)" at bounding box center [278, 210] width 185 height 7
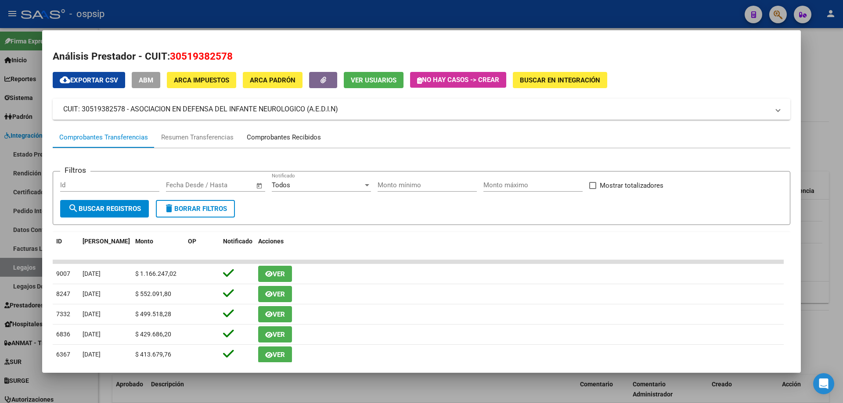
click at [280, 139] on div "Comprobantes Recibidos" at bounding box center [284, 138] width 74 height 10
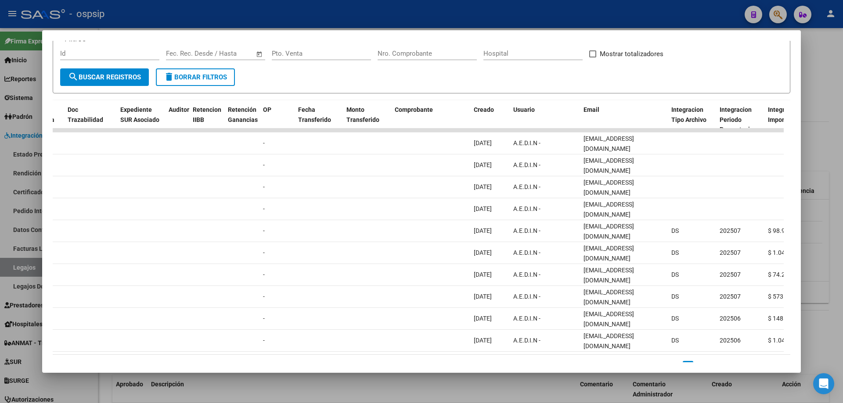
scroll to position [0, 587]
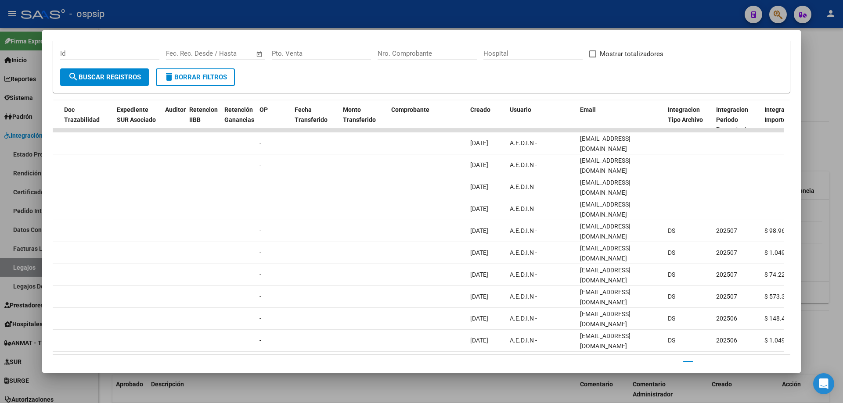
click at [823, 137] on div at bounding box center [421, 201] width 843 height 403
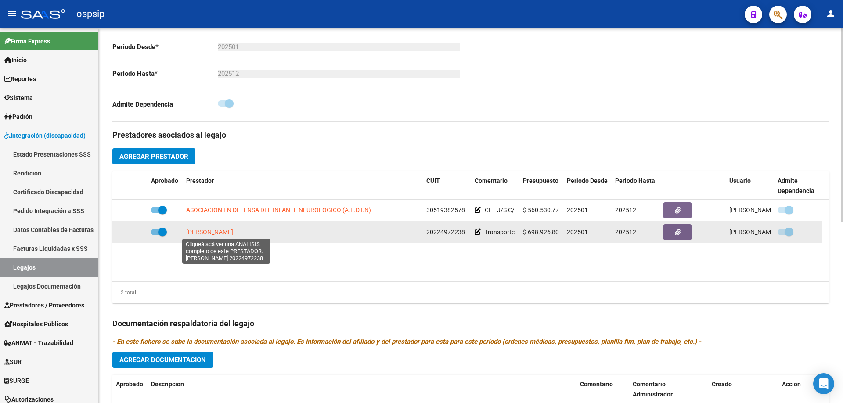
click at [233, 234] on span "[PERSON_NAME]" at bounding box center [209, 232] width 47 height 7
type textarea "20224972238"
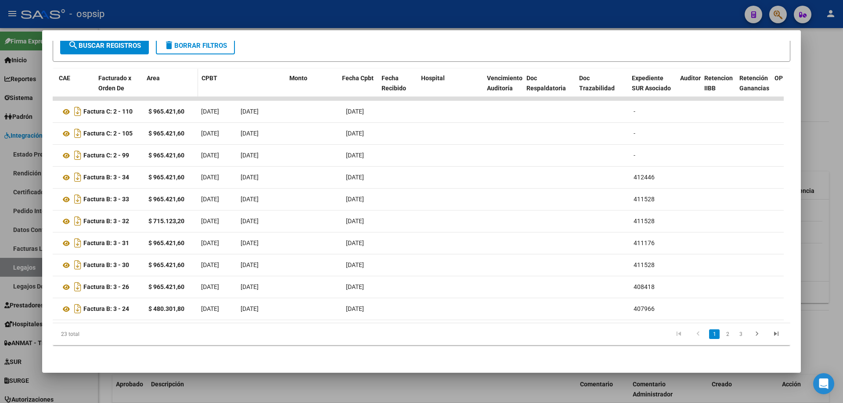
scroll to position [0, 39]
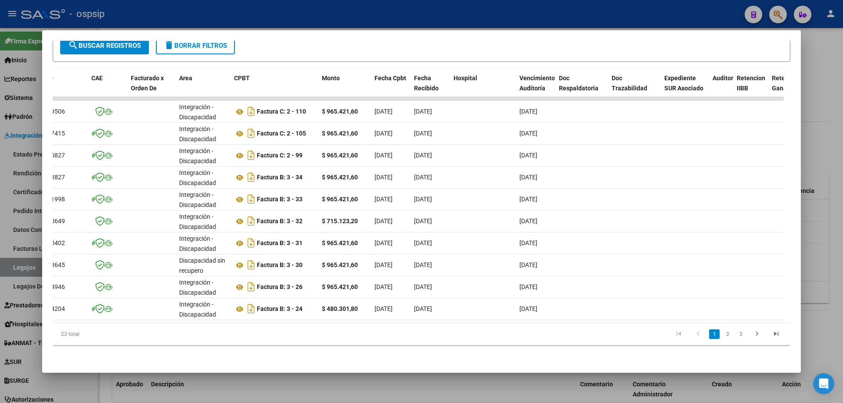
drag, startPoint x: 832, startPoint y: 306, endPoint x: 791, endPoint y: 333, distance: 48.7
click at [832, 307] on div at bounding box center [421, 201] width 843 height 403
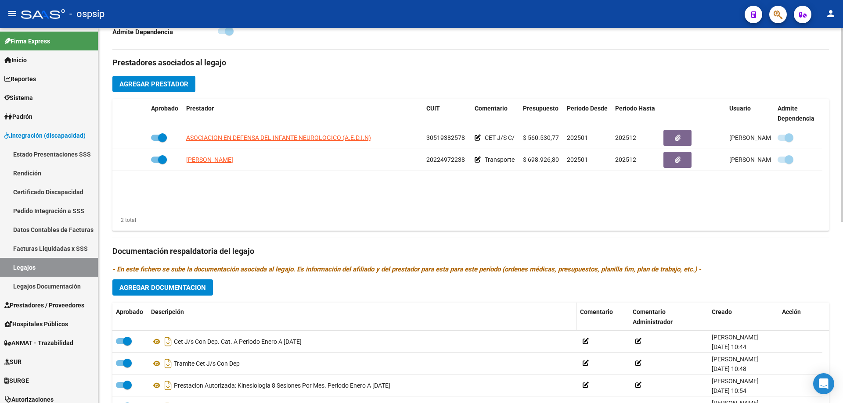
scroll to position [351, 0]
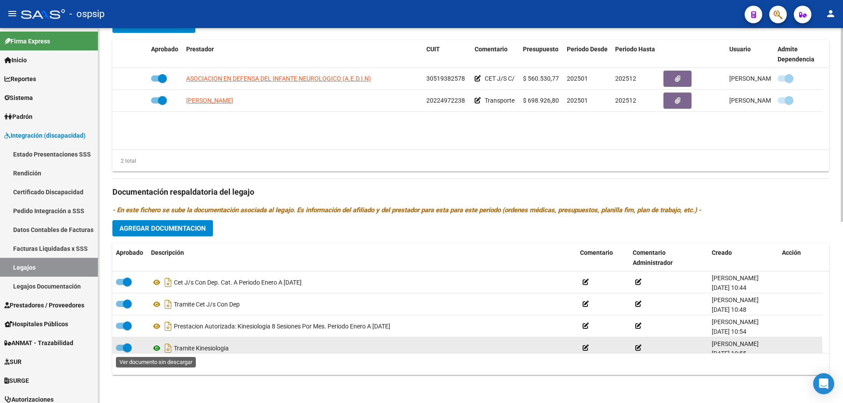
click at [157, 348] on icon at bounding box center [156, 348] width 11 height 11
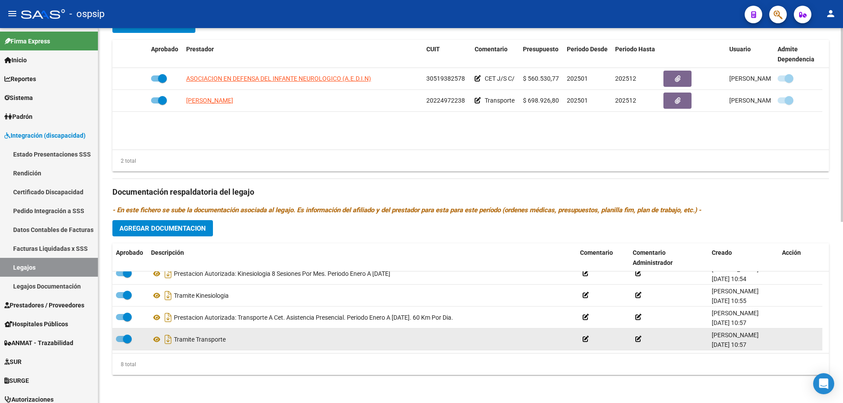
scroll to position [9, 0]
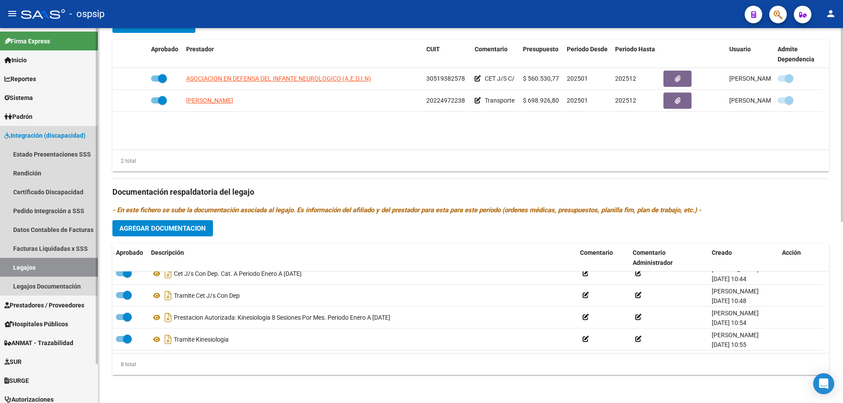
click at [29, 269] on link "Legajos" at bounding box center [49, 267] width 98 height 19
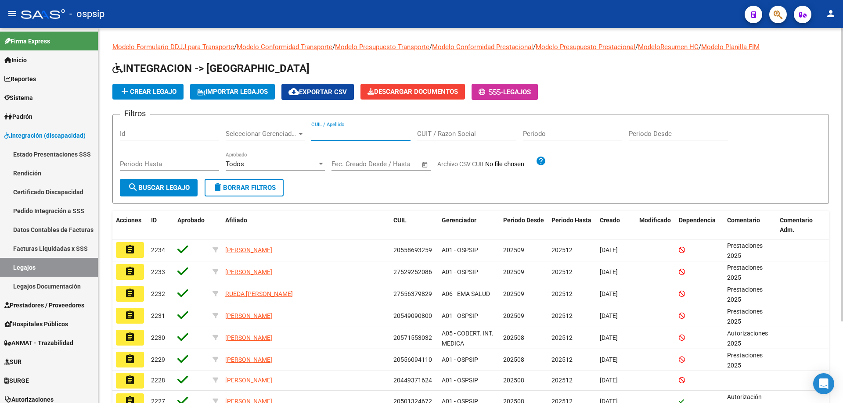
drag, startPoint x: 336, startPoint y: 128, endPoint x: 322, endPoint y: 130, distance: 14.6
paste input "27531447978"
type input "27531447978"
click at [163, 190] on span "search Buscar Legajo" at bounding box center [159, 188] width 62 height 8
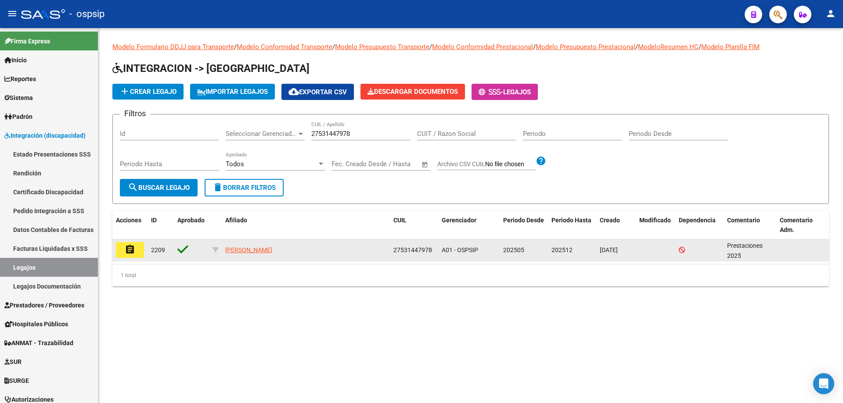
click at [129, 252] on mat-icon "assignment" at bounding box center [130, 249] width 11 height 11
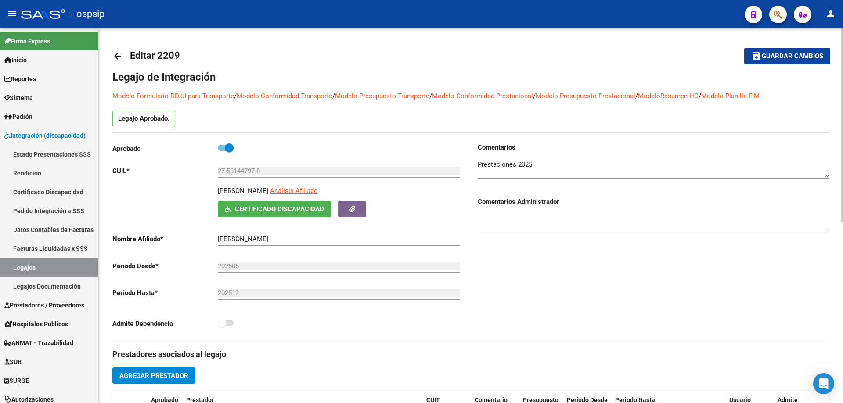
scroll to position [132, 0]
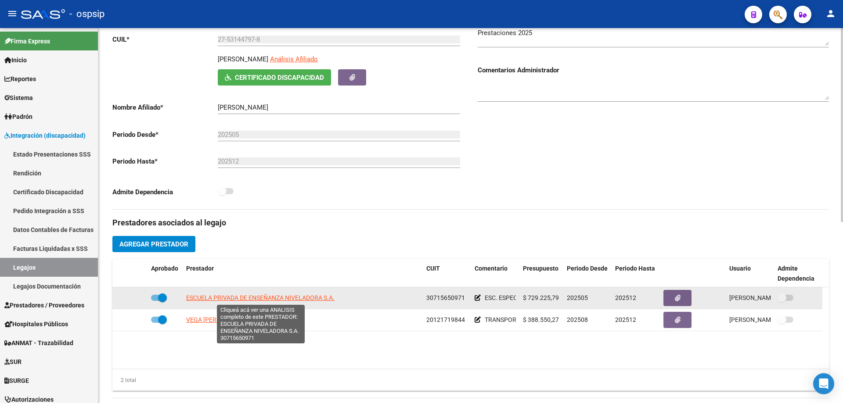
click at [260, 301] on span "ESCUELA PRIVADA DE ENSEÑANZA NIVELADORA S.A." at bounding box center [260, 297] width 148 height 7
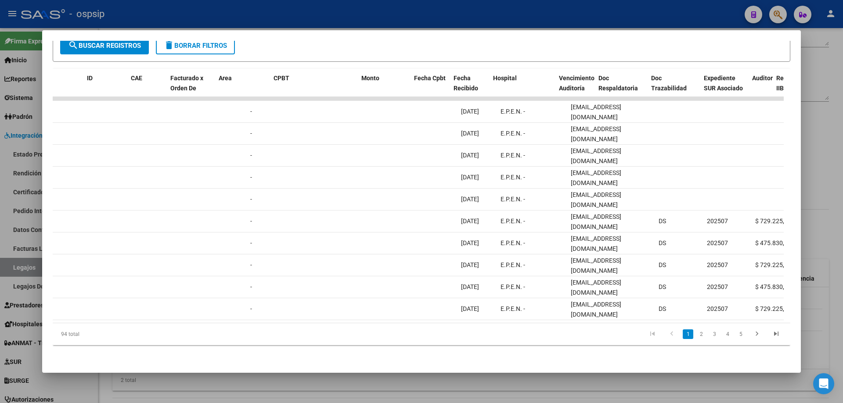
scroll to position [0, 0]
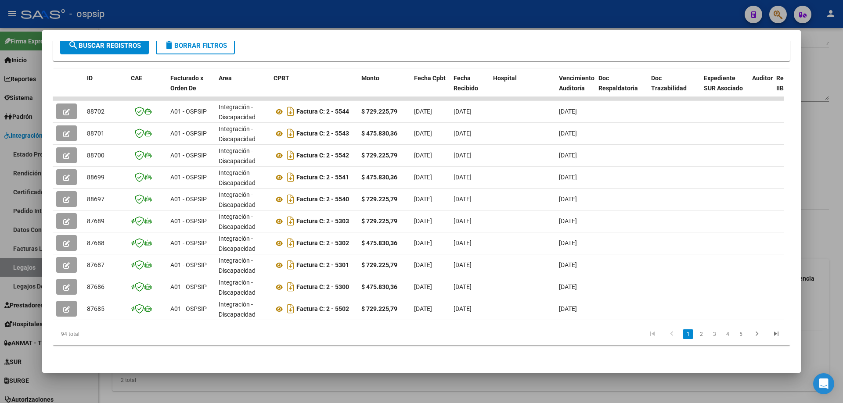
click at [820, 123] on div at bounding box center [421, 201] width 843 height 403
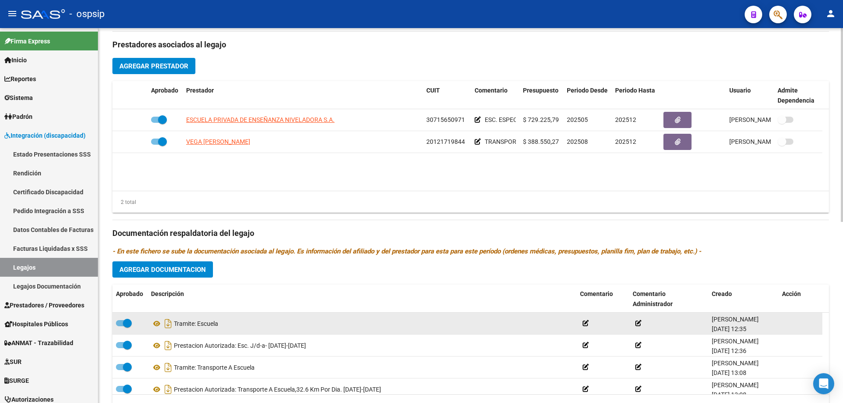
scroll to position [351, 0]
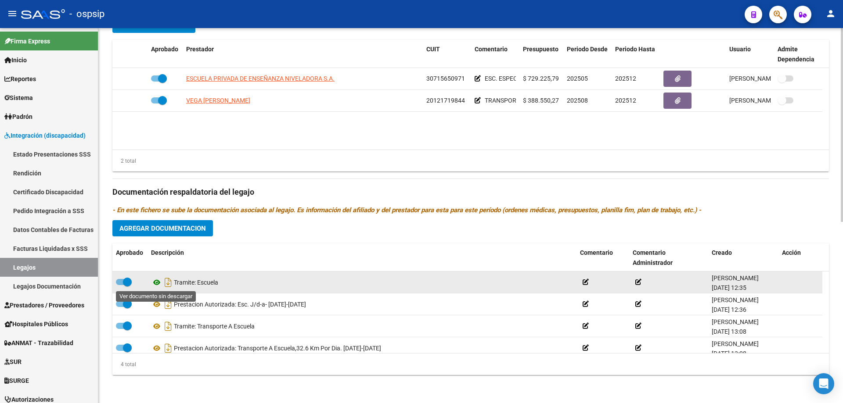
click at [156, 282] on icon at bounding box center [156, 282] width 11 height 11
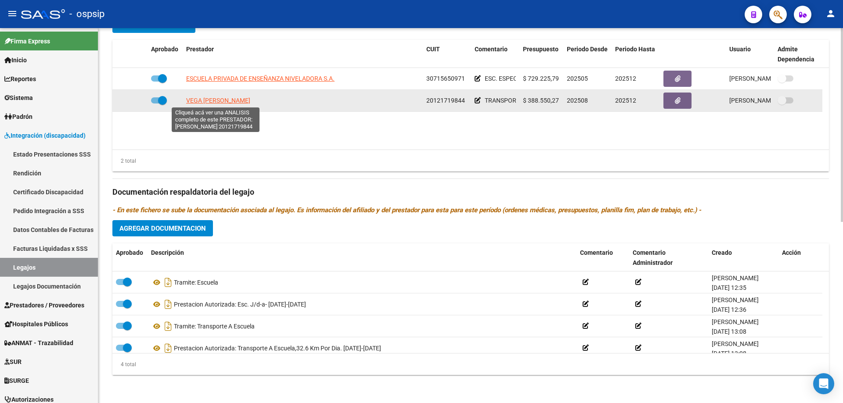
click at [228, 97] on span "VEGA [PERSON_NAME]" at bounding box center [218, 100] width 64 height 7
type textarea "20121719844"
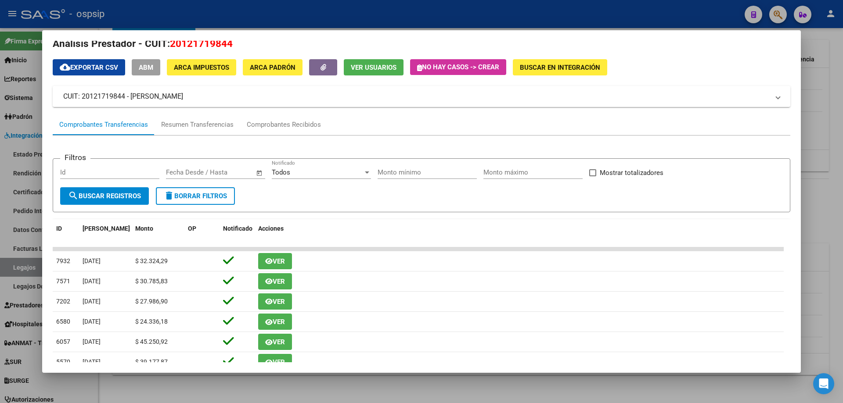
scroll to position [0, 0]
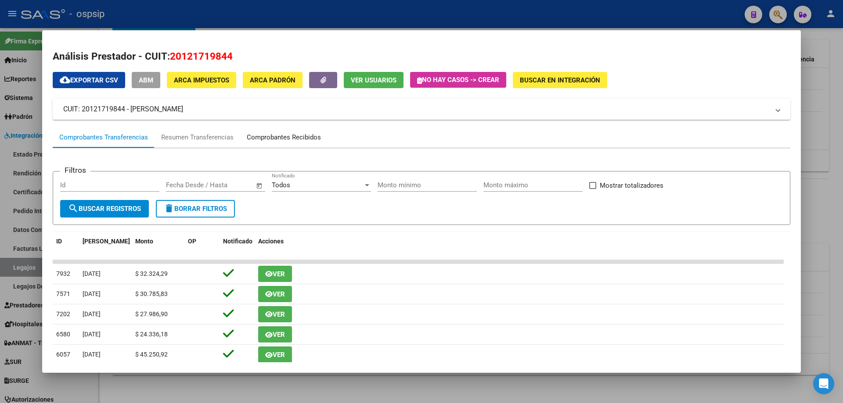
click at [299, 134] on div "Comprobantes Recibidos" at bounding box center [284, 138] width 74 height 10
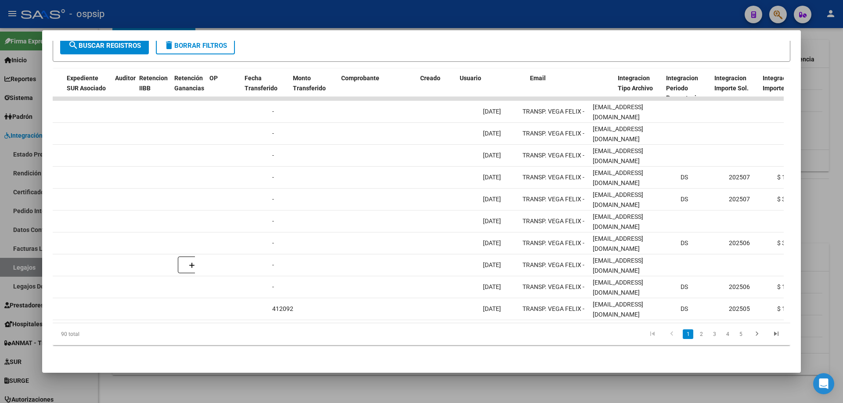
scroll to position [0, 646]
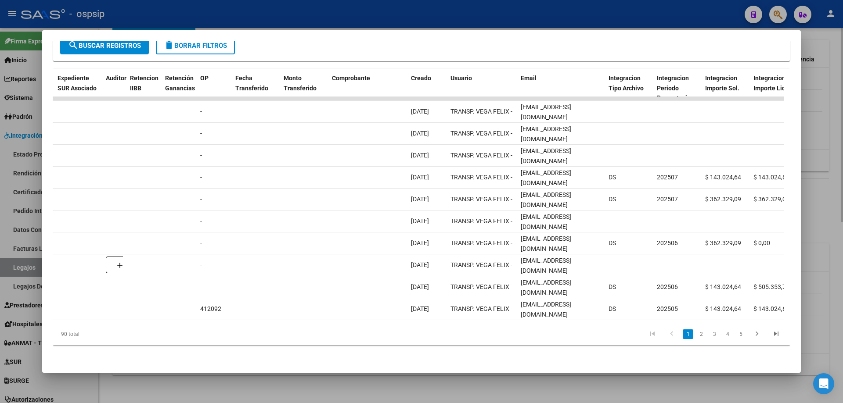
drag, startPoint x: 837, startPoint y: 147, endPoint x: 836, endPoint y: 152, distance: 6.0
click at [835, 147] on div at bounding box center [421, 201] width 843 height 403
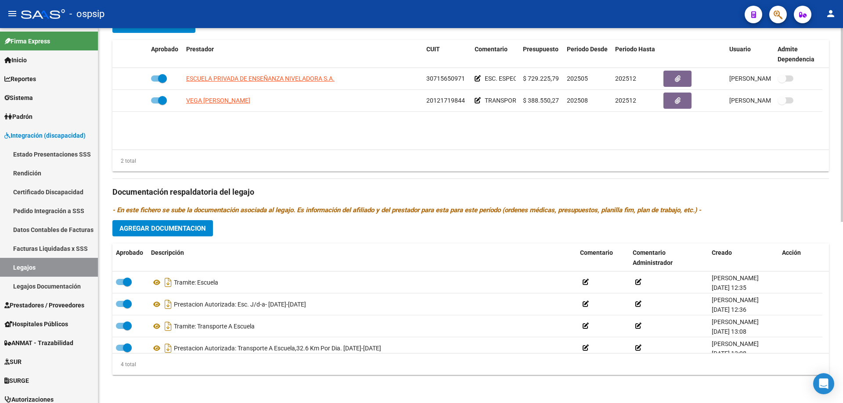
drag, startPoint x: 41, startPoint y: 264, endPoint x: 111, endPoint y: 230, distance: 77.7
click at [42, 264] on link "Legajos" at bounding box center [49, 267] width 98 height 19
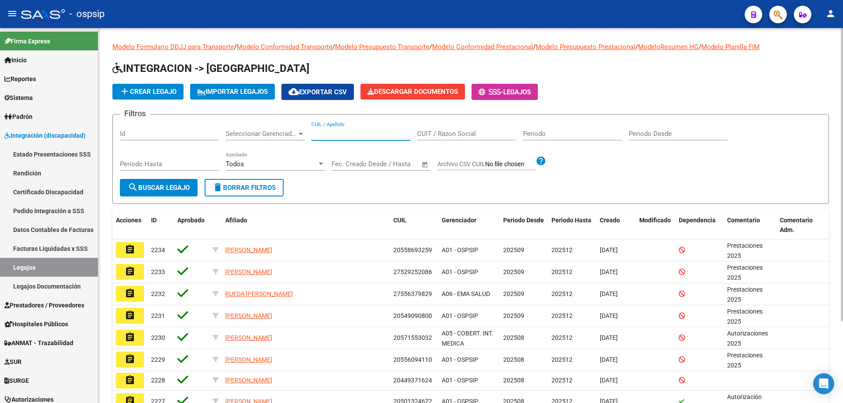
paste input "23510668804"
type input "23510668804"
click at [178, 186] on span "search Buscar Legajo" at bounding box center [159, 188] width 62 height 8
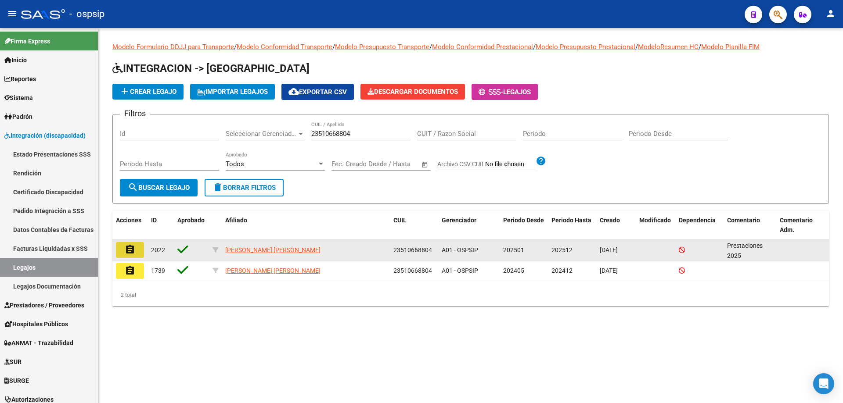
click at [130, 245] on mat-icon "assignment" at bounding box center [130, 249] width 11 height 11
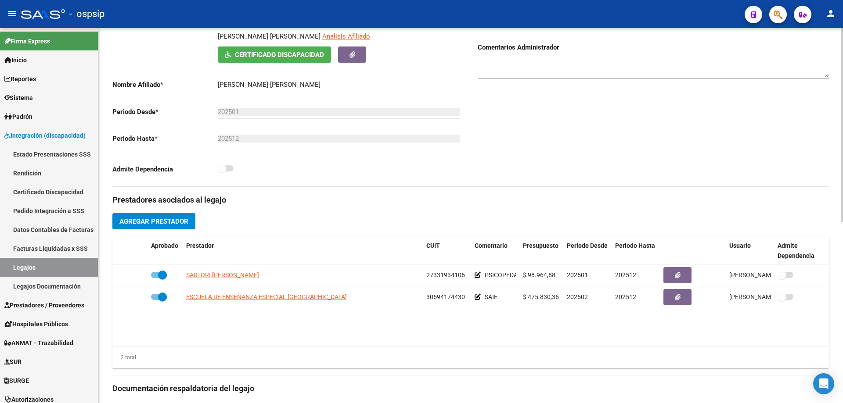
scroll to position [176, 0]
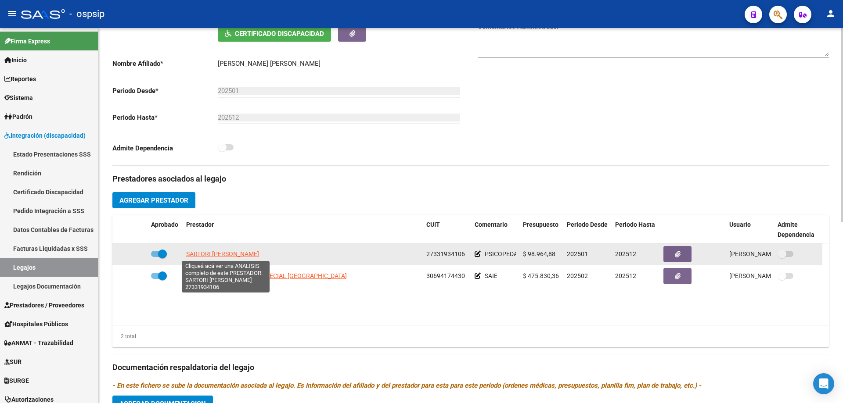
click at [221, 255] on span "SARTORI [PERSON_NAME]" at bounding box center [222, 254] width 73 height 7
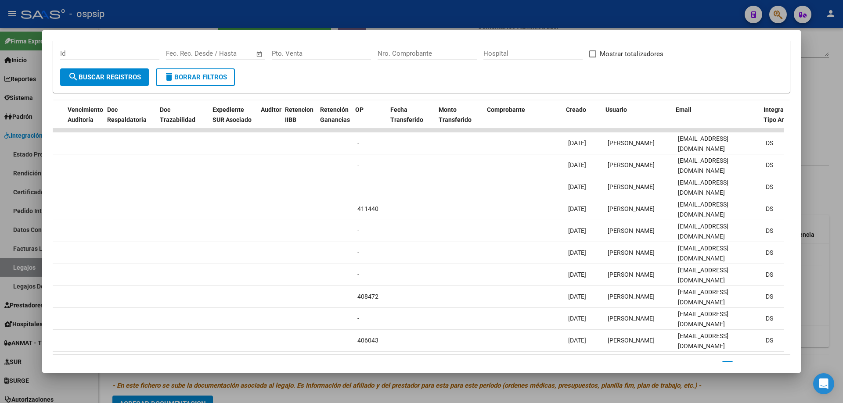
scroll to position [0, 492]
drag, startPoint x: 826, startPoint y: 135, endPoint x: 806, endPoint y: 177, distance: 46.3
click at [819, 139] on div at bounding box center [421, 201] width 843 height 403
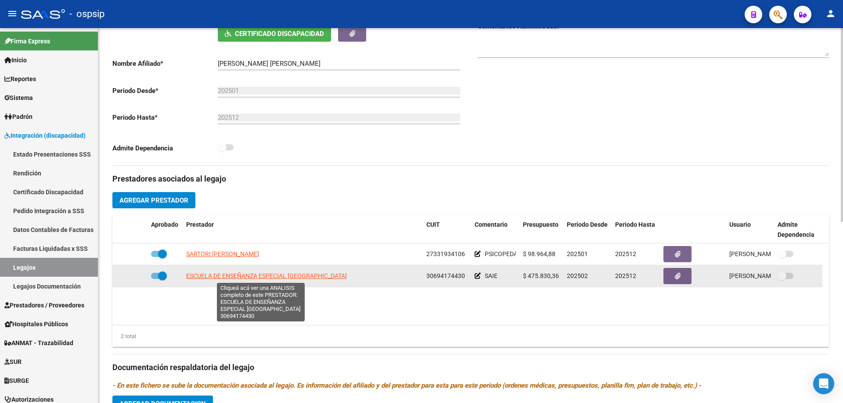
click at [272, 274] on span "ESCUELA DE ENSEÑANZA ESPECIAL [GEOGRAPHIC_DATA]" at bounding box center [266, 276] width 161 height 7
type textarea "30694174430"
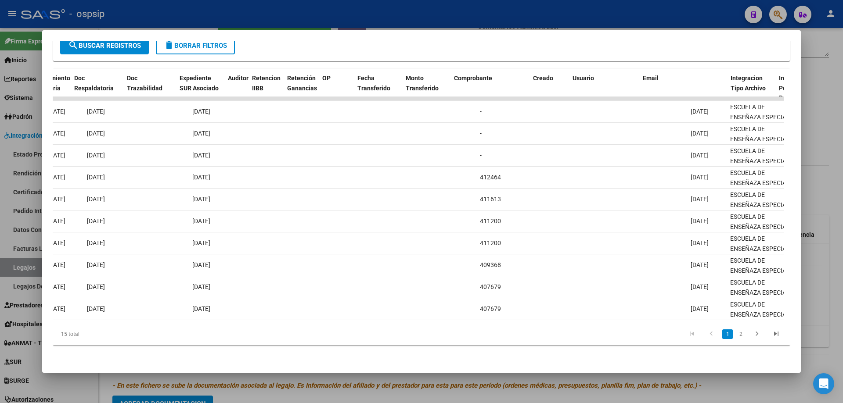
scroll to position [0, 545]
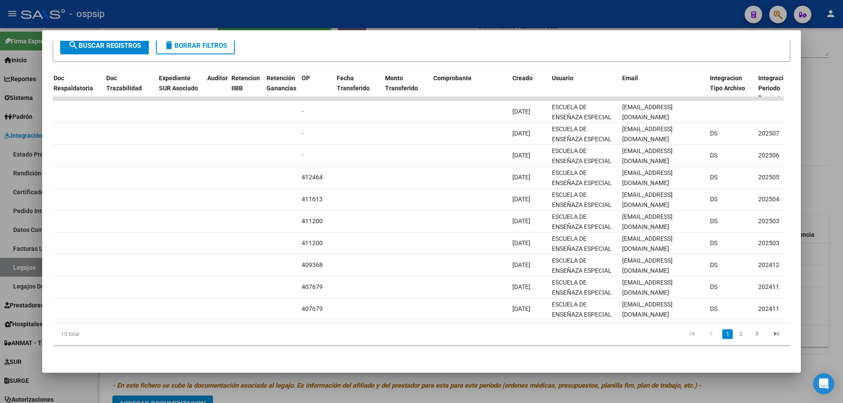
click at [818, 170] on div at bounding box center [421, 201] width 843 height 403
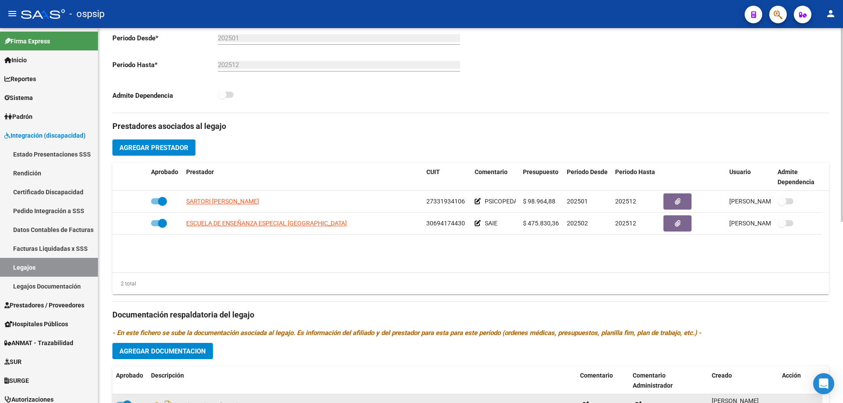
scroll to position [351, 0]
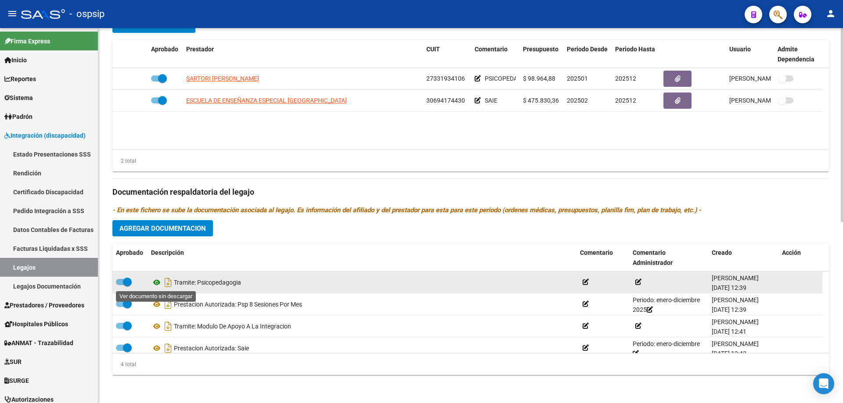
click at [156, 284] on icon at bounding box center [156, 282] width 11 height 11
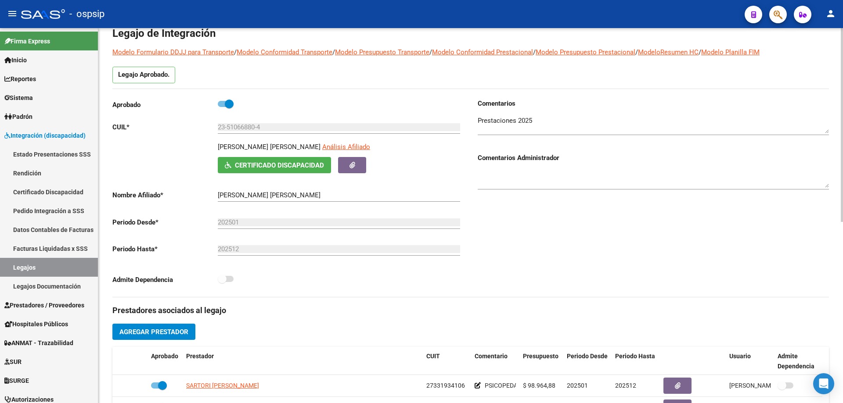
scroll to position [132, 0]
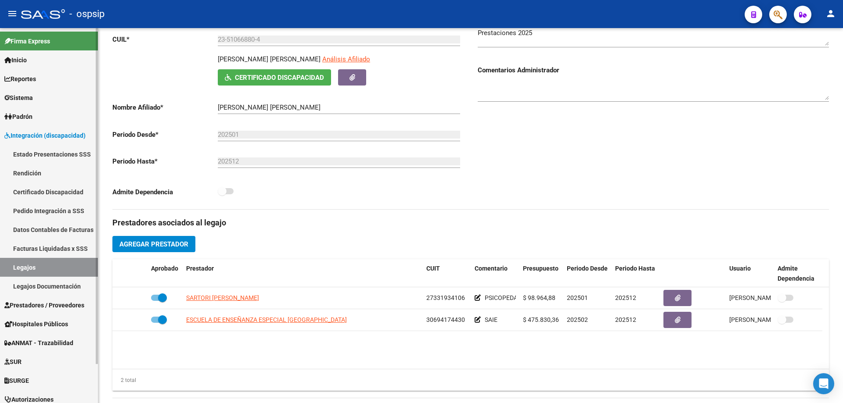
click at [55, 263] on link "Legajos" at bounding box center [49, 267] width 98 height 19
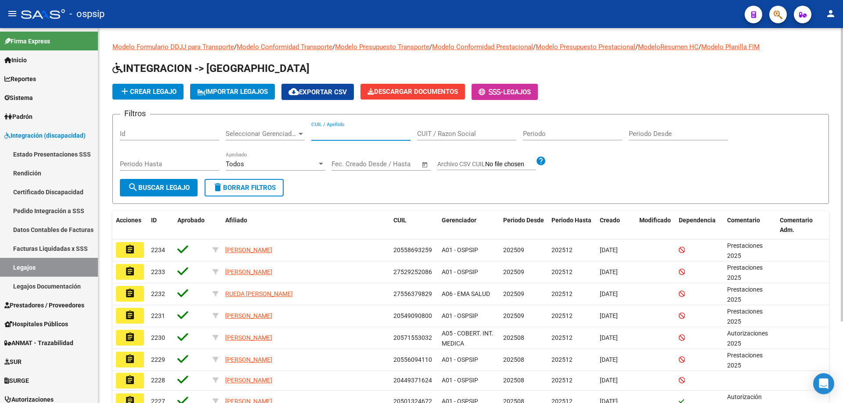
paste input "27531447978"
type input "27531447978"
click at [173, 187] on span "search Buscar Legajo" at bounding box center [159, 188] width 62 height 8
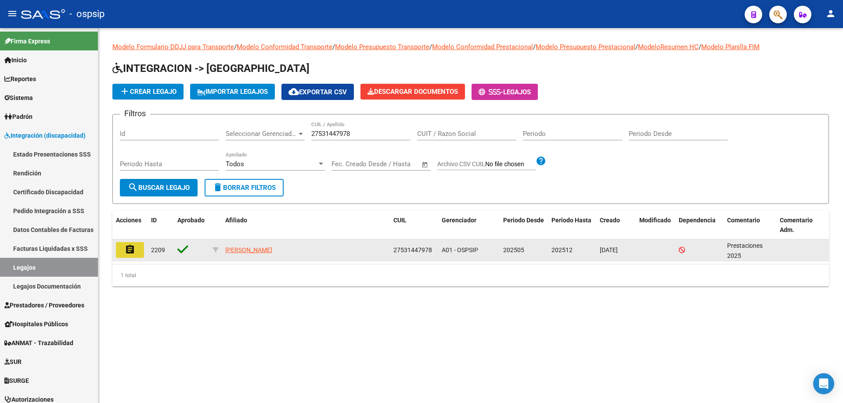
click at [142, 251] on button "assignment" at bounding box center [130, 250] width 28 height 16
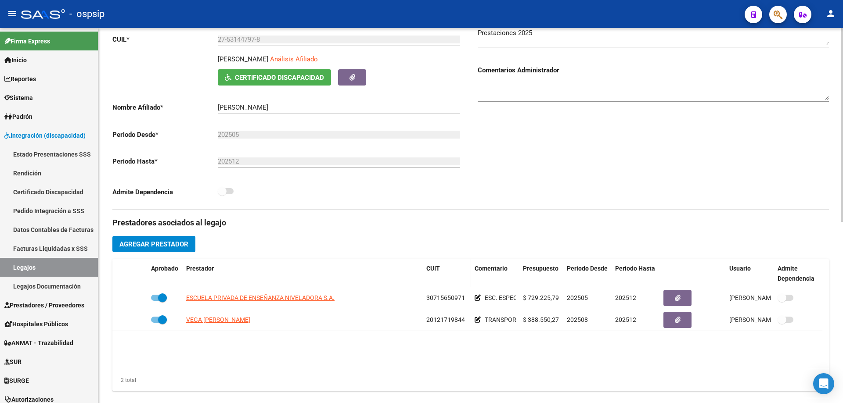
scroll to position [219, 0]
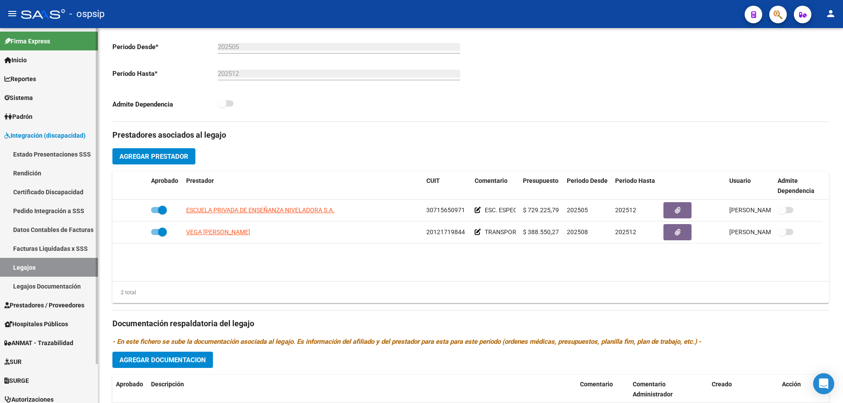
click at [32, 268] on link "Legajos" at bounding box center [49, 267] width 98 height 19
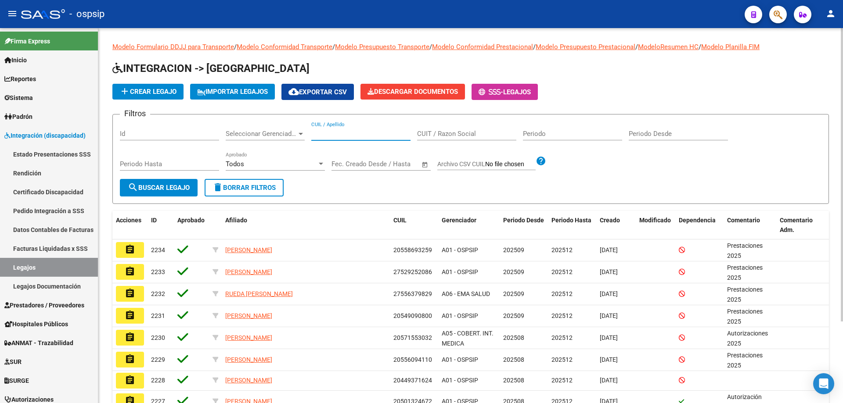
paste input "27480594113"
type input "27480594113"
click at [171, 188] on span "search Buscar Legajo" at bounding box center [159, 188] width 62 height 8
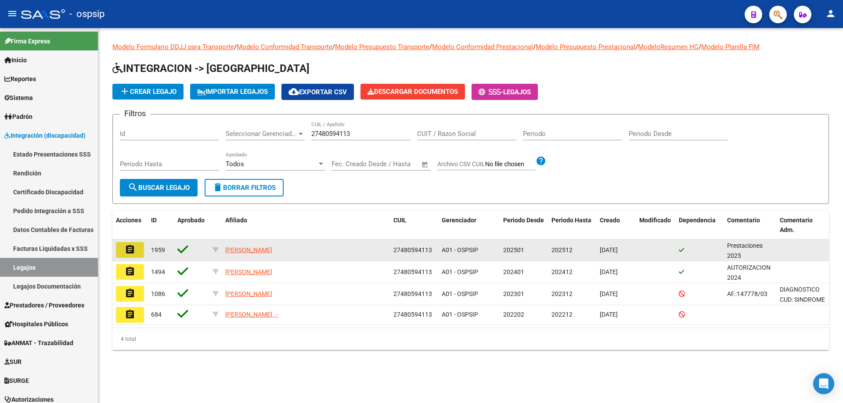
click at [134, 252] on mat-icon "assignment" at bounding box center [130, 249] width 11 height 11
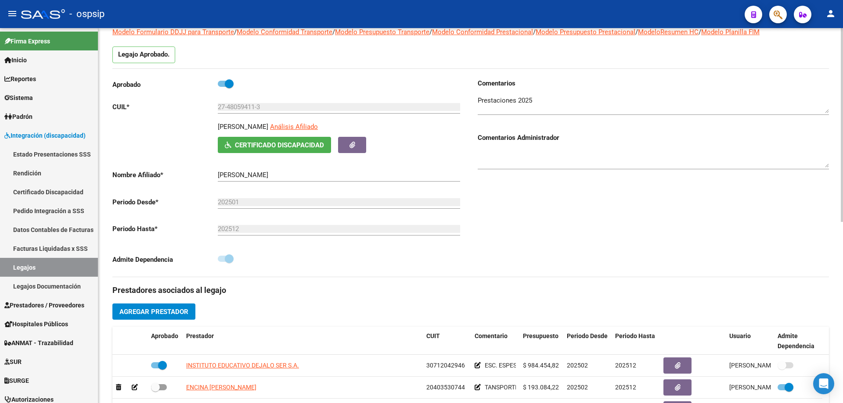
scroll to position [132, 0]
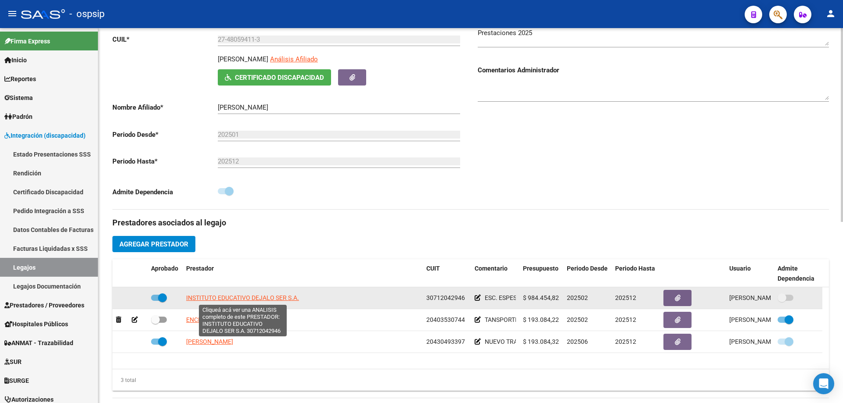
click at [235, 296] on span "INSTITUTO EDUCATIVO DEJALO SER S.A." at bounding box center [242, 297] width 113 height 7
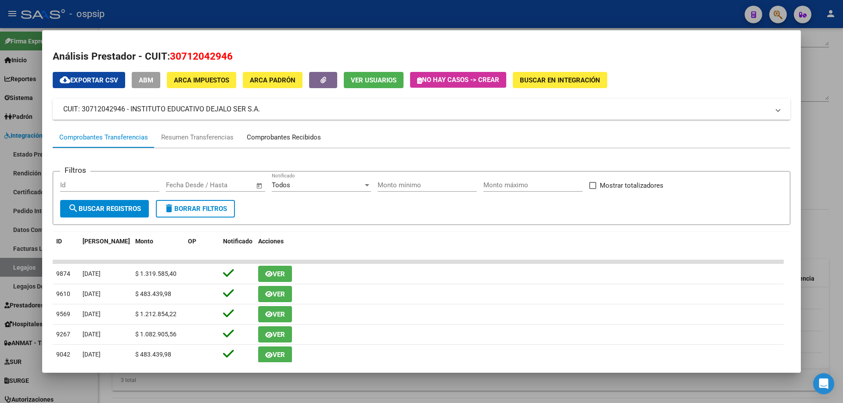
click at [273, 133] on div "Comprobantes Recibidos" at bounding box center [284, 138] width 74 height 10
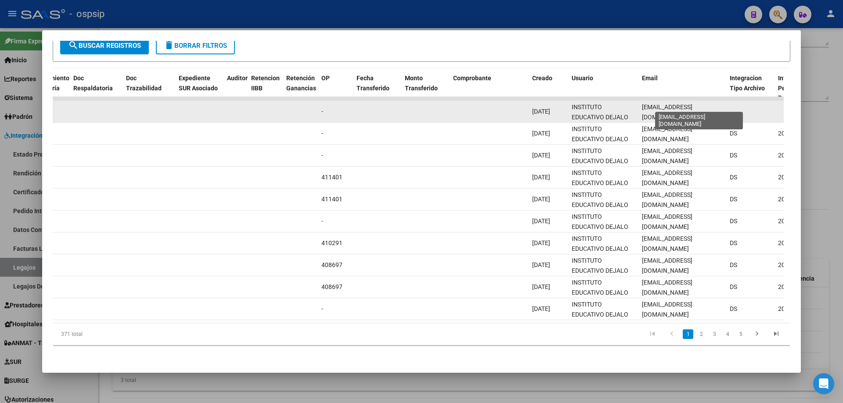
scroll to position [0, 33]
drag, startPoint x: 641, startPoint y: 105, endPoint x: 721, endPoint y: 99, distance: 80.1
click at [759, 111] on div "88553 A01 - OSPSIP Integración - Discapacidad Factura C: 2 - 20642 $ 729.225,79…" at bounding box center [476, 112] width 1896 height 22
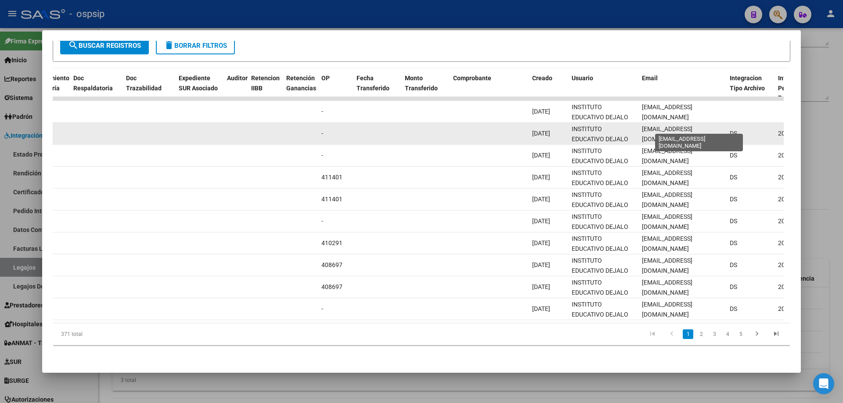
click at [679, 130] on span "[EMAIL_ADDRESS][DOMAIN_NAME]" at bounding box center [667, 134] width 50 height 17
drag, startPoint x: 639, startPoint y: 127, endPoint x: 729, endPoint y: 129, distance: 90.0
click at [729, 129] on div "86842 A01 - OSPSIP Integración - Discapacidad Factura C: 2 - 20452 $ 729.225,79…" at bounding box center [476, 134] width 1896 height 22
copy span "[EMAIL_ADDRESS][DOMAIN_NAME]"
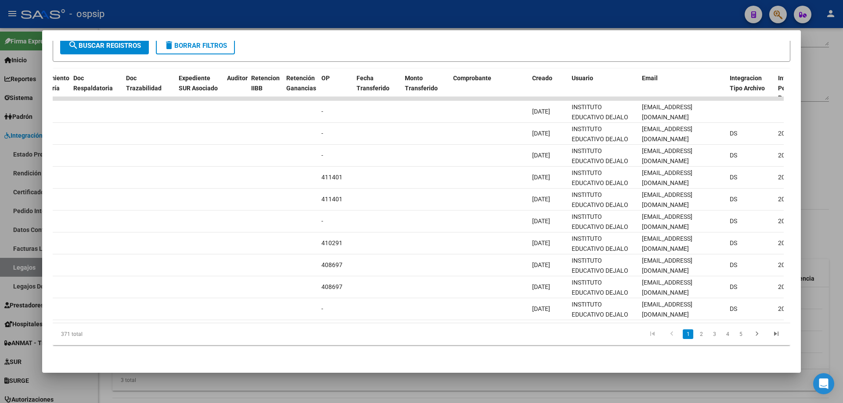
drag, startPoint x: 826, startPoint y: 112, endPoint x: 671, endPoint y: 178, distance: 168.7
click at [826, 112] on div at bounding box center [421, 201] width 843 height 403
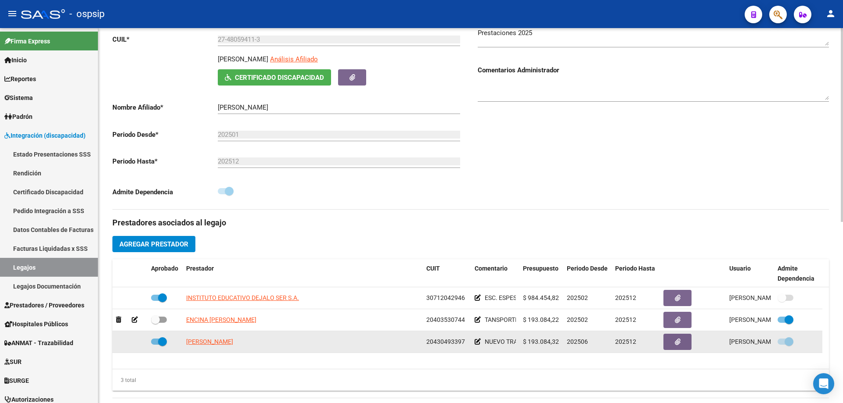
click at [214, 346] on app-link-go-to "[PERSON_NAME]" at bounding box center [209, 342] width 47 height 10
click at [216, 345] on span "[PERSON_NAME]" at bounding box center [209, 341] width 47 height 7
type textarea "20430493397"
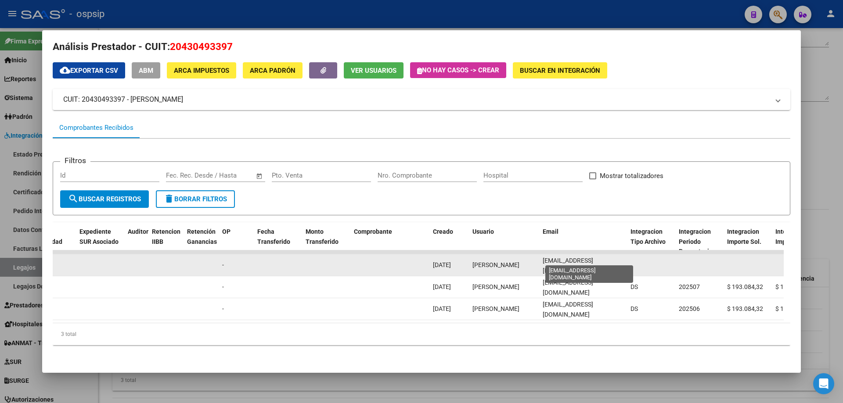
scroll to position [0, 0]
drag, startPoint x: 623, startPoint y: 258, endPoint x: 542, endPoint y: 258, distance: 80.8
click at [542, 258] on datatable-body-cell "[EMAIL_ADDRESS][DOMAIN_NAME]" at bounding box center [583, 266] width 88 height 22
copy span "[EMAIL_ADDRESS]."
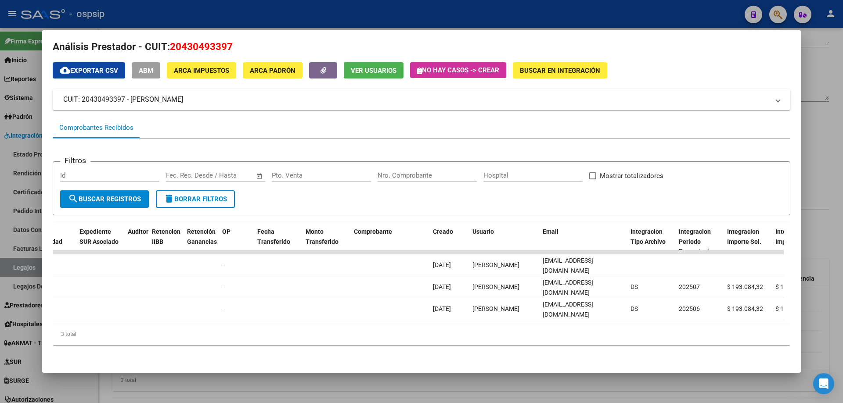
click at [829, 179] on div at bounding box center [421, 201] width 843 height 403
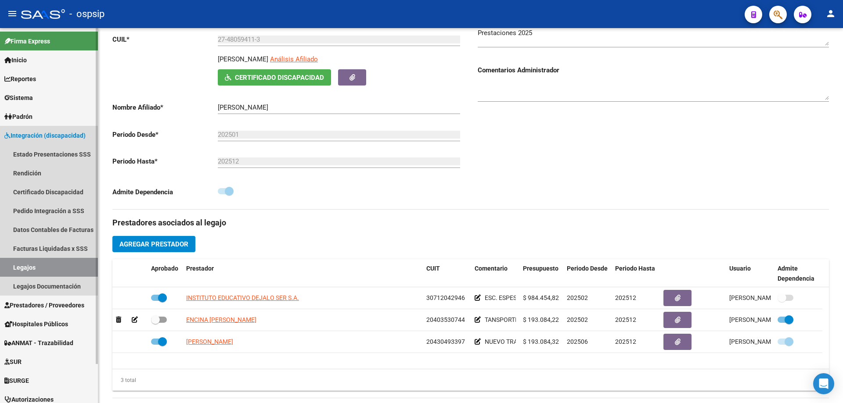
click at [22, 265] on link "Legajos" at bounding box center [49, 267] width 98 height 19
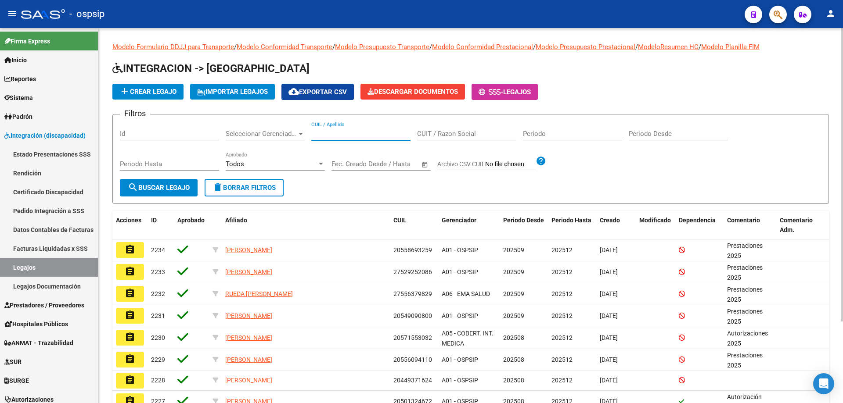
paste input "27436610314"
type input "27436610314"
click at [156, 186] on span "search Buscar Legajo" at bounding box center [159, 188] width 62 height 8
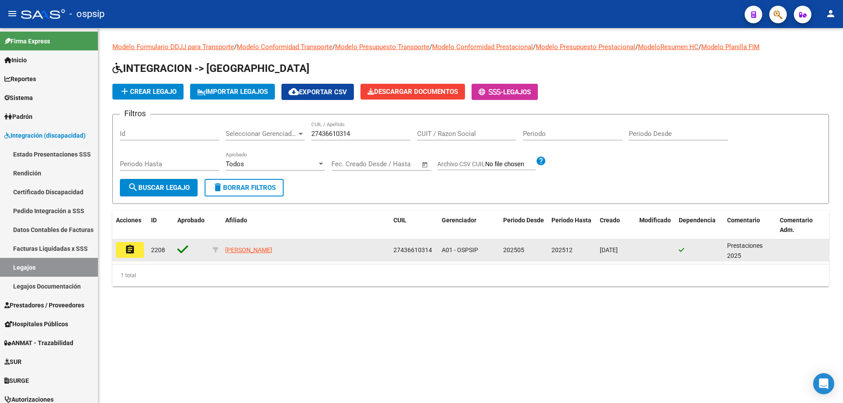
click at [135, 255] on mat-icon "assignment" at bounding box center [130, 249] width 11 height 11
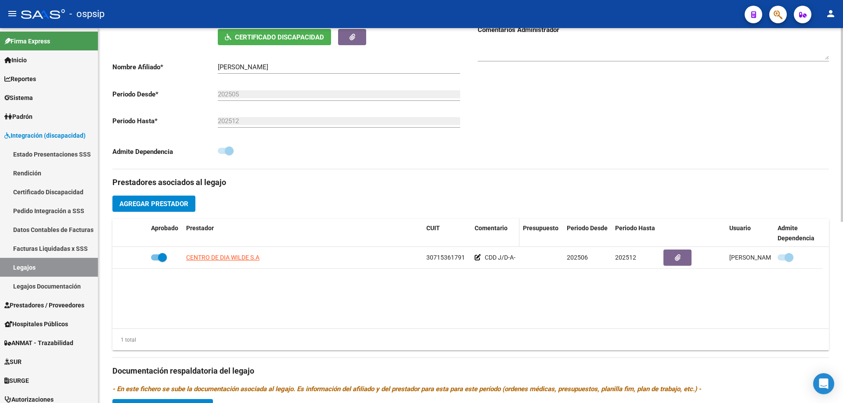
scroll to position [176, 0]
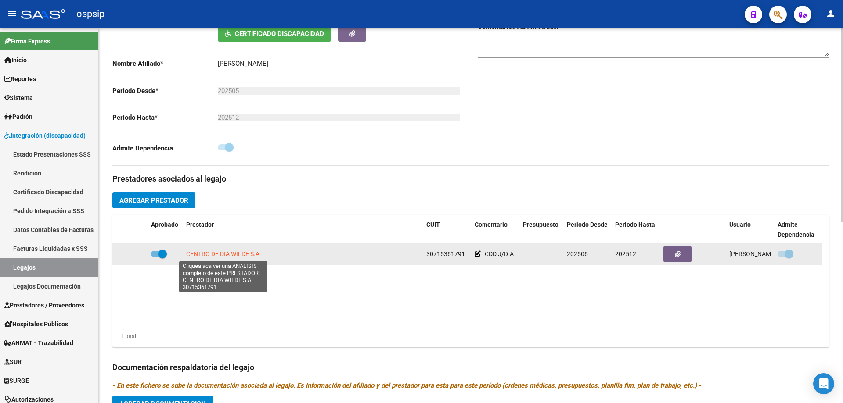
click at [244, 253] on span "CENTRO DE DIA WILDE S.A" at bounding box center [222, 254] width 73 height 7
type textarea "30715361791"
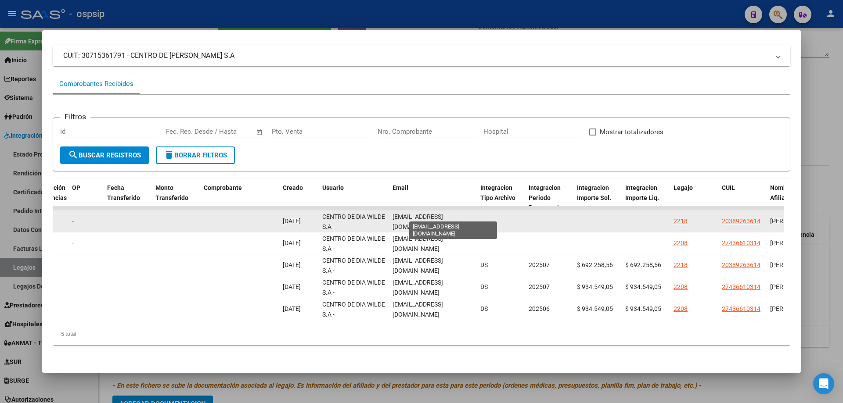
scroll to position [0, 40]
drag, startPoint x: 392, startPoint y: 214, endPoint x: 479, endPoint y: 215, distance: 86.9
click at [479, 215] on div "88720 Integración - Discapacidad Factura C: 2 - 1825 $ 692.258,56 [DATE] [DATE]…" at bounding box center [227, 222] width 1896 height 22
copy div "[EMAIL_ADDRESS][DOMAIN_NAME]"
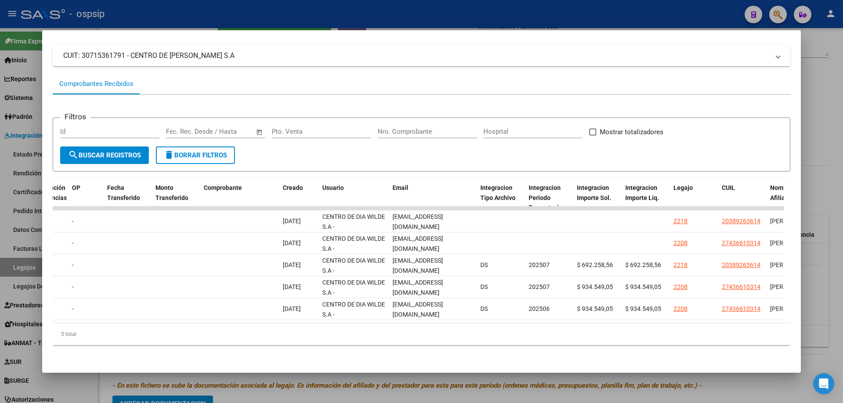
click at [842, 110] on div at bounding box center [421, 201] width 843 height 403
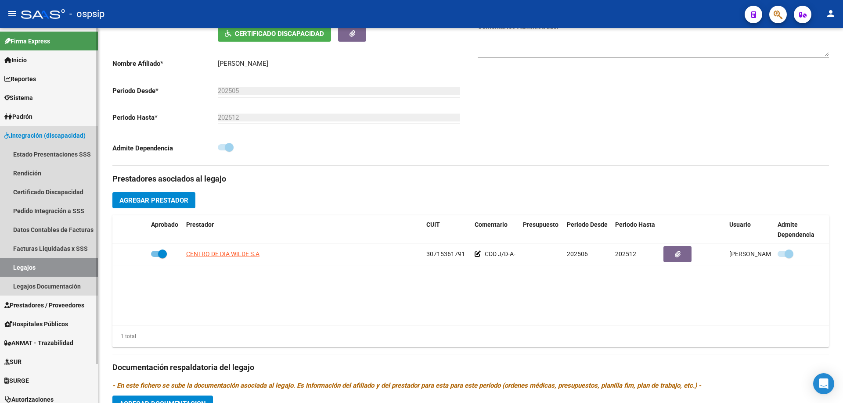
click at [38, 269] on link "Legajos" at bounding box center [49, 267] width 98 height 19
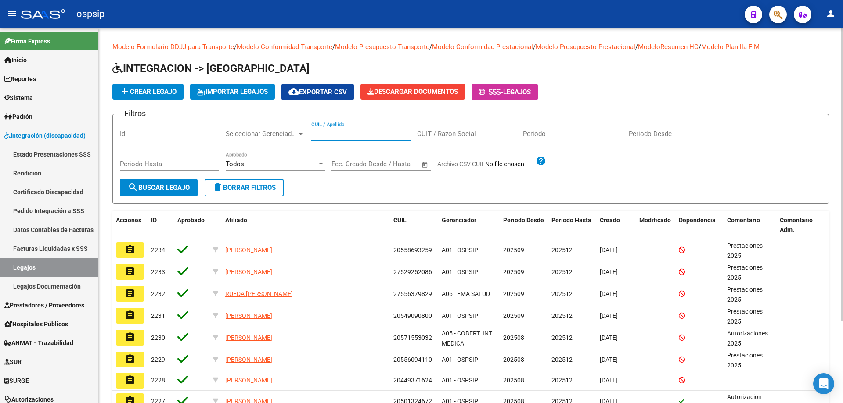
paste input "20592730627"
type input "20592730627"
drag, startPoint x: 157, startPoint y: 176, endPoint x: 156, endPoint y: 184, distance: 8.0
click at [156, 180] on form "Filtros Id Seleccionar Gerenciador Seleccionar Gerenciador 20592730627 CUIL / A…" at bounding box center [470, 159] width 716 height 90
click at [156, 184] on span "search Buscar Legajo" at bounding box center [159, 188] width 62 height 8
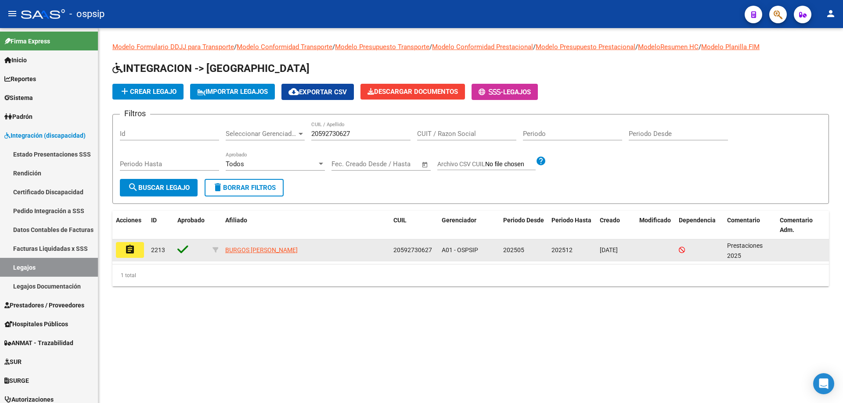
click at [133, 253] on mat-icon "assignment" at bounding box center [130, 249] width 11 height 11
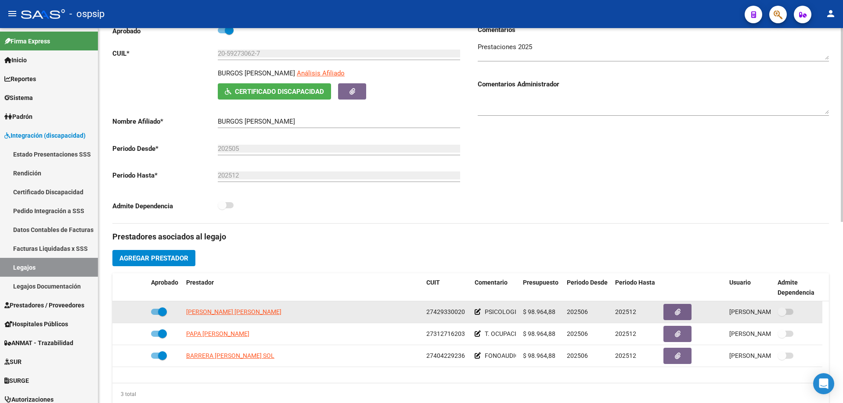
scroll to position [176, 0]
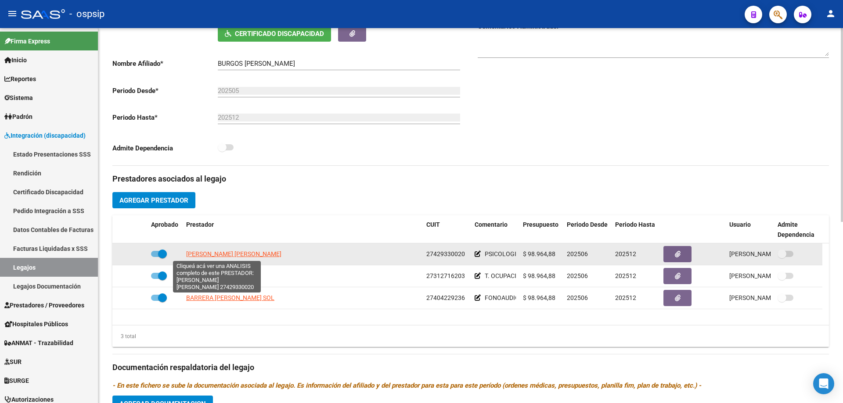
click at [224, 255] on span "[PERSON_NAME] [PERSON_NAME]" at bounding box center [233, 254] width 95 height 7
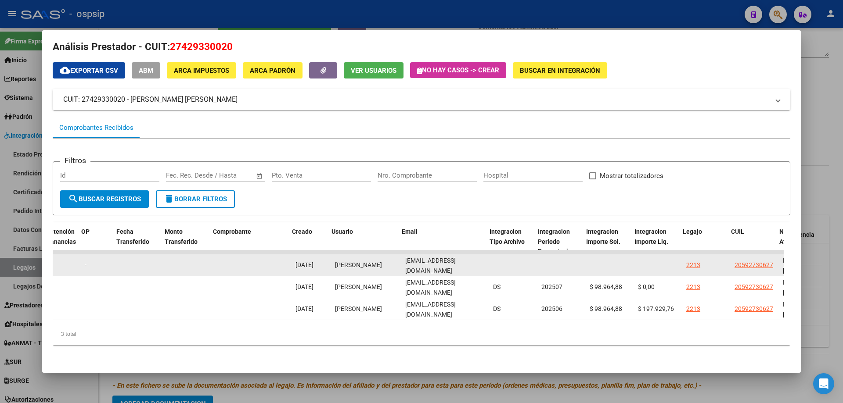
scroll to position [0, 765]
drag, startPoint x: 483, startPoint y: 258, endPoint x: 385, endPoint y: 263, distance: 97.6
click at [385, 263] on div "89593 Integración - Discapacidad Factura C: 1 - 38 $ 98.964,88 [DATE] [DATE] - …" at bounding box center [236, 266] width 1896 height 22
click at [488, 262] on datatable-body-cell at bounding box center [510, 266] width 48 height 22
drag, startPoint x: 472, startPoint y: 258, endPoint x: 402, endPoint y: 267, distance: 70.8
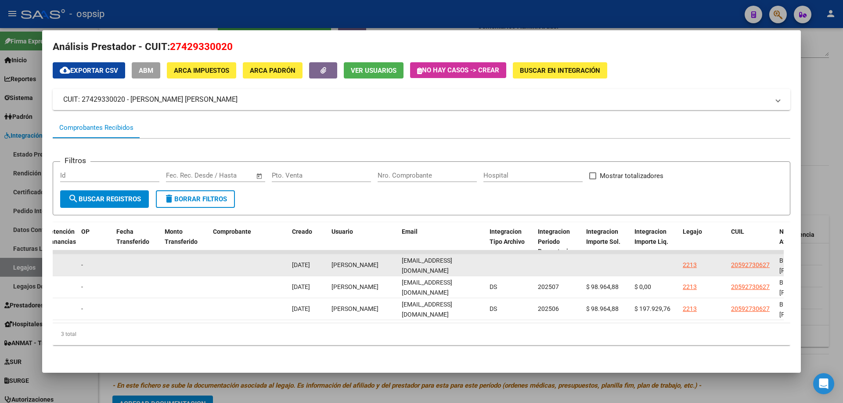
click at [401, 267] on datatable-body-cell "[EMAIL_ADDRESS][DOMAIN_NAME]" at bounding box center [442, 266] width 88 height 22
copy span "[EMAIL_ADDRESS][DOMAIN_NAME]"
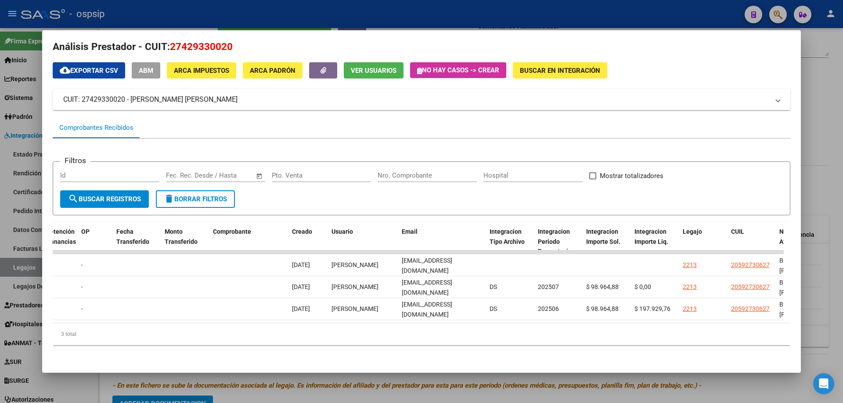
click at [827, 156] on div at bounding box center [421, 201] width 843 height 403
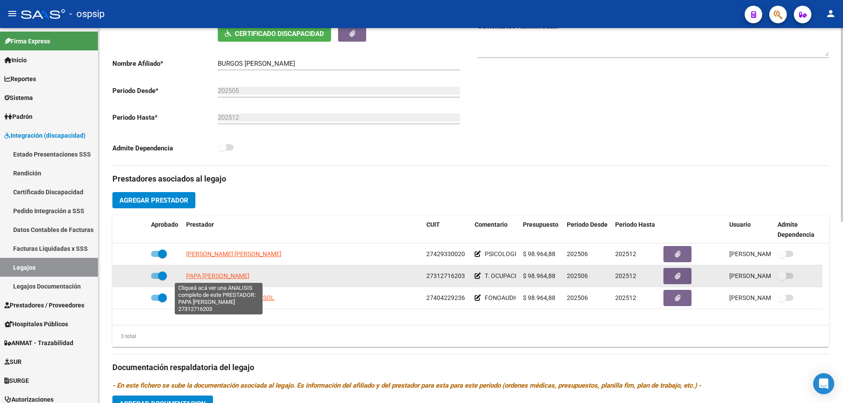
click at [233, 279] on span "PAPA [PERSON_NAME]" at bounding box center [217, 276] width 63 height 7
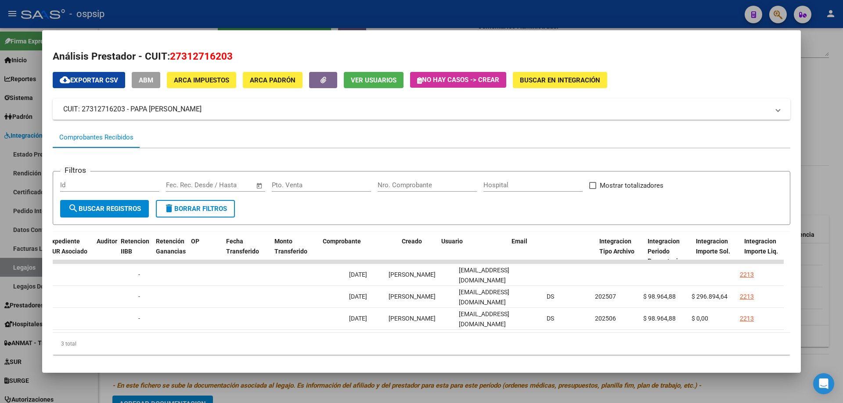
scroll to position [0, 721]
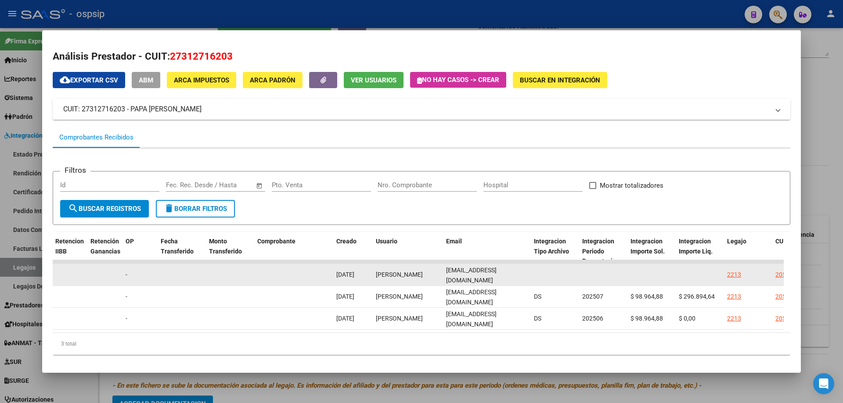
drag, startPoint x: 523, startPoint y: 274, endPoint x: 427, endPoint y: 277, distance: 96.6
click at [427, 277] on div "89105 Integración - Discapacidad Factura C: 1 - 665 $ 98.964,88 [DATE] [DATE] […" at bounding box center [280, 275] width 1896 height 22
copy div "[EMAIL_ADDRESS][DOMAIN_NAME]"
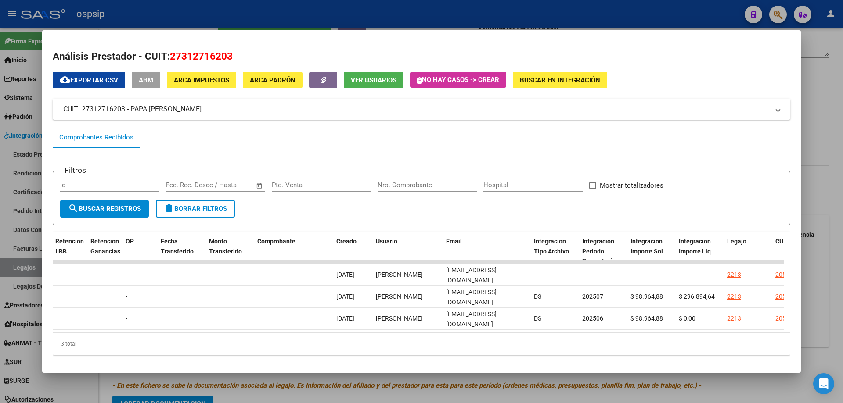
click at [820, 212] on div at bounding box center [421, 201] width 843 height 403
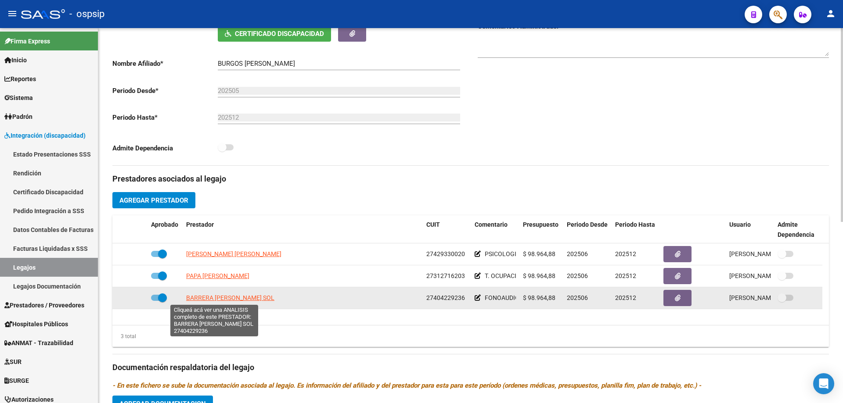
click at [215, 302] on span "BARRERA [PERSON_NAME] SOL" at bounding box center [230, 297] width 88 height 7
type textarea "27404229236"
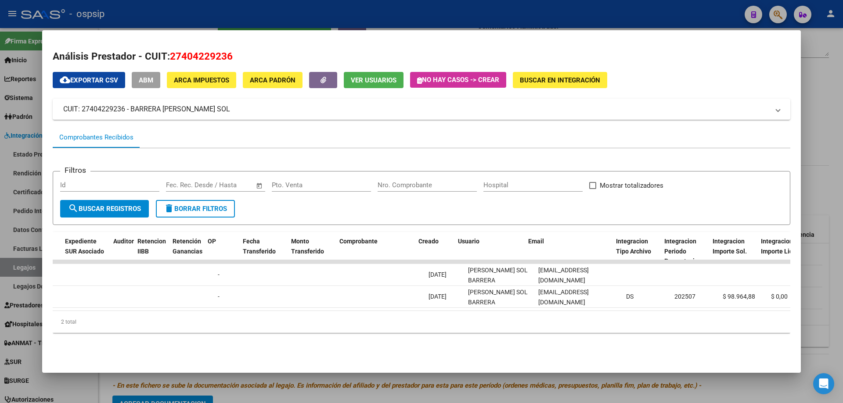
scroll to position [0, 653]
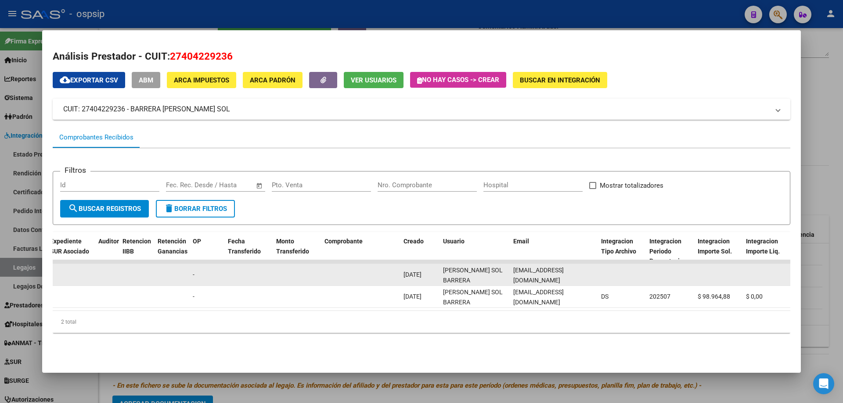
drag, startPoint x: 588, startPoint y: 276, endPoint x: 510, endPoint y: 280, distance: 77.8
click at [510, 280] on datatable-body-cell "[EMAIL_ADDRESS][DOMAIN_NAME]" at bounding box center [554, 275] width 88 height 22
copy span "[EMAIL_ADDRESS][DOMAIN_NAME]"
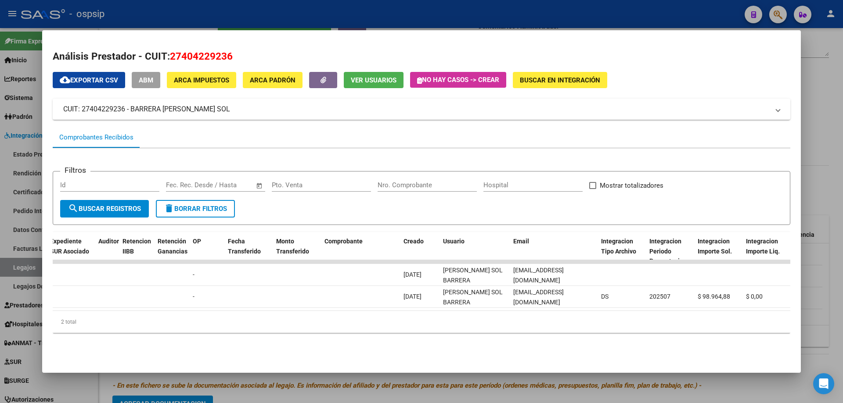
click at [833, 206] on div at bounding box center [421, 201] width 843 height 403
